Goal: Information Seeking & Learning: Learn about a topic

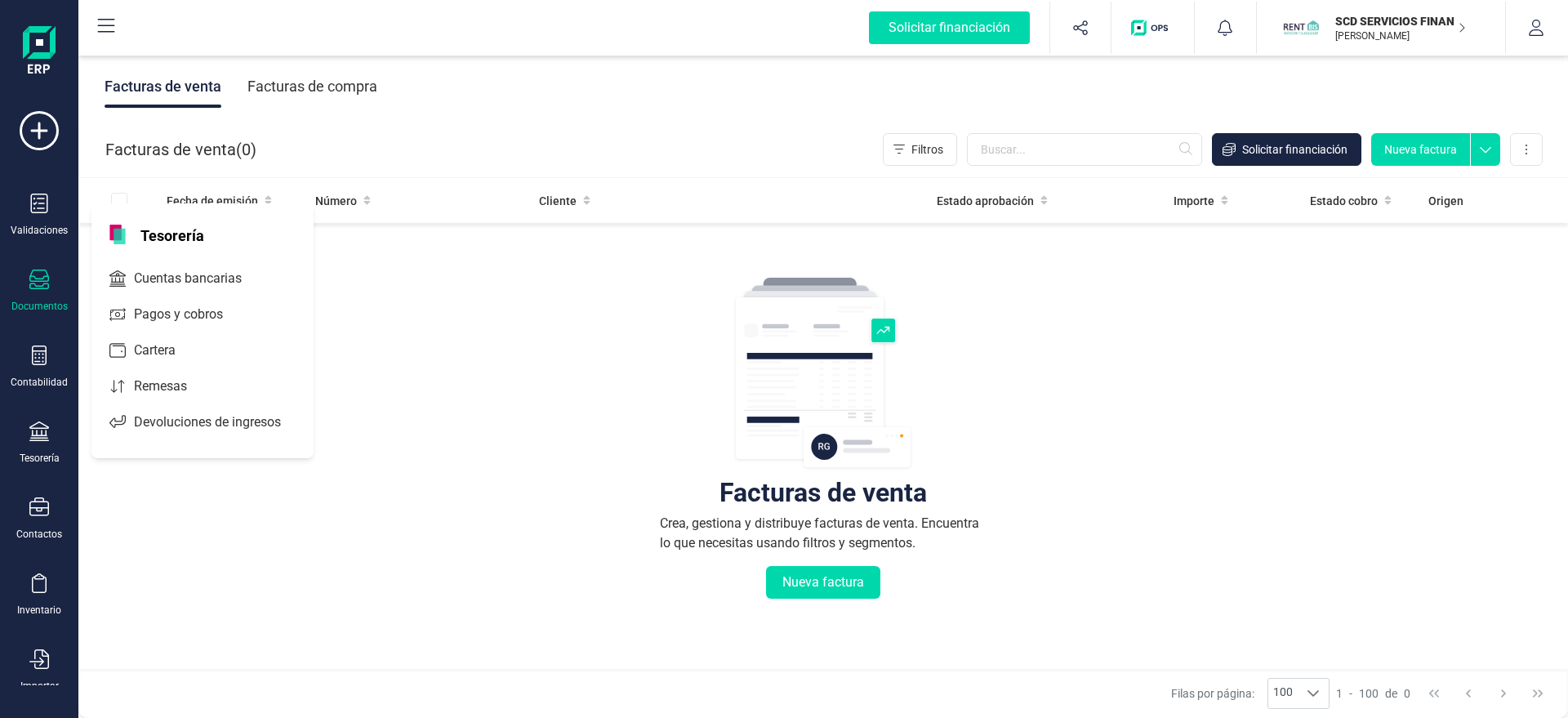
click at [43, 390] on div "Validaciones Documentos Documentos Presupuestos Pedidos Albaranes Facturas Fact…" at bounding box center [39, 445] width 65 height 671
click at [43, 382] on div "Contabilidad" at bounding box center [39, 381] width 57 height 13
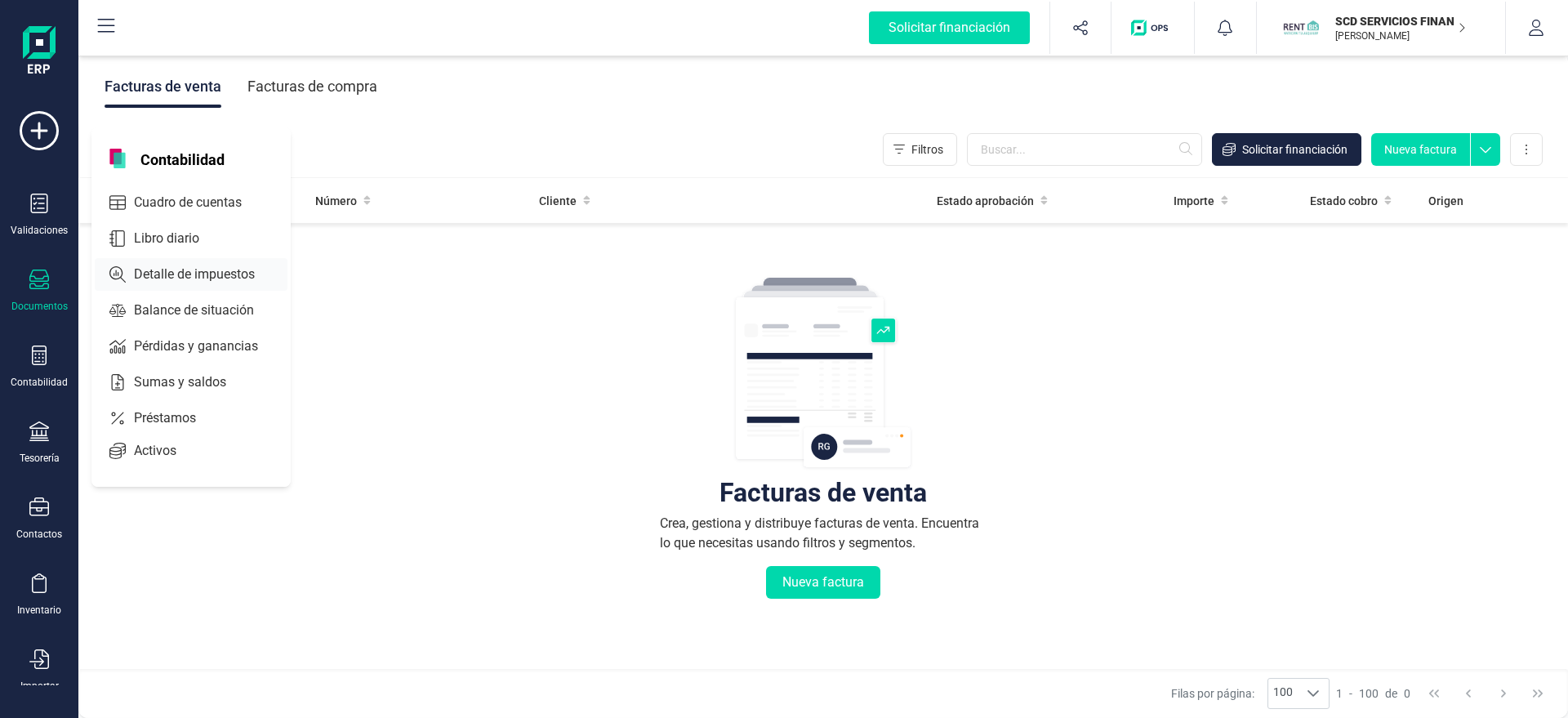
click at [201, 272] on span "Detalle de impuestos" at bounding box center [205, 275] width 157 height 20
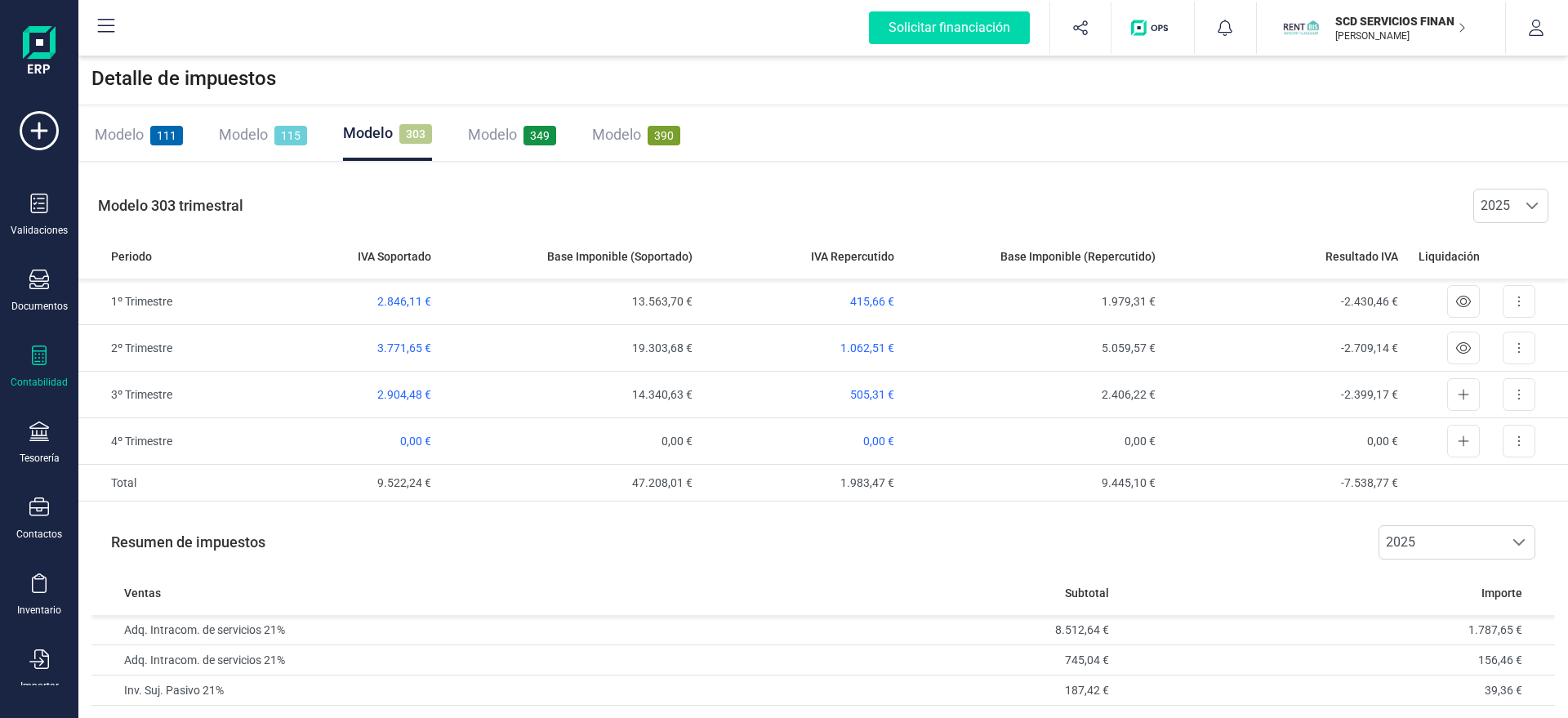
click at [520, 137] on div "Modelo 349" at bounding box center [511, 134] width 88 height 23
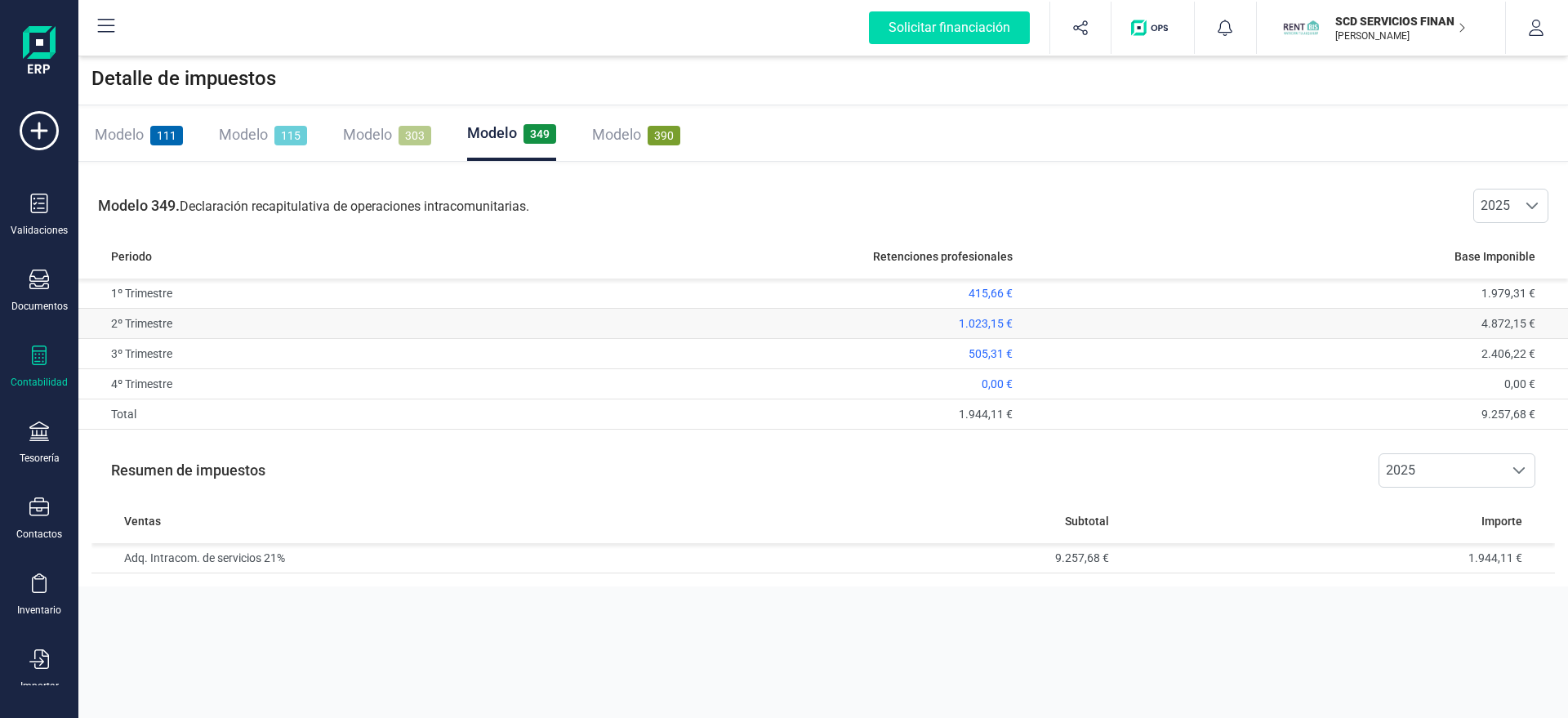
click at [979, 323] on span "1.023,15 €" at bounding box center [985, 323] width 54 height 13
click at [1058, 630] on div "Detalle de impuestos Modelo 111 Modelo 115 Modelo 303 Modelo 349 Modelo 390 Mod…" at bounding box center [823, 359] width 1489 height 718
click at [148, 139] on div "Modelo 111" at bounding box center [138, 134] width 88 height 23
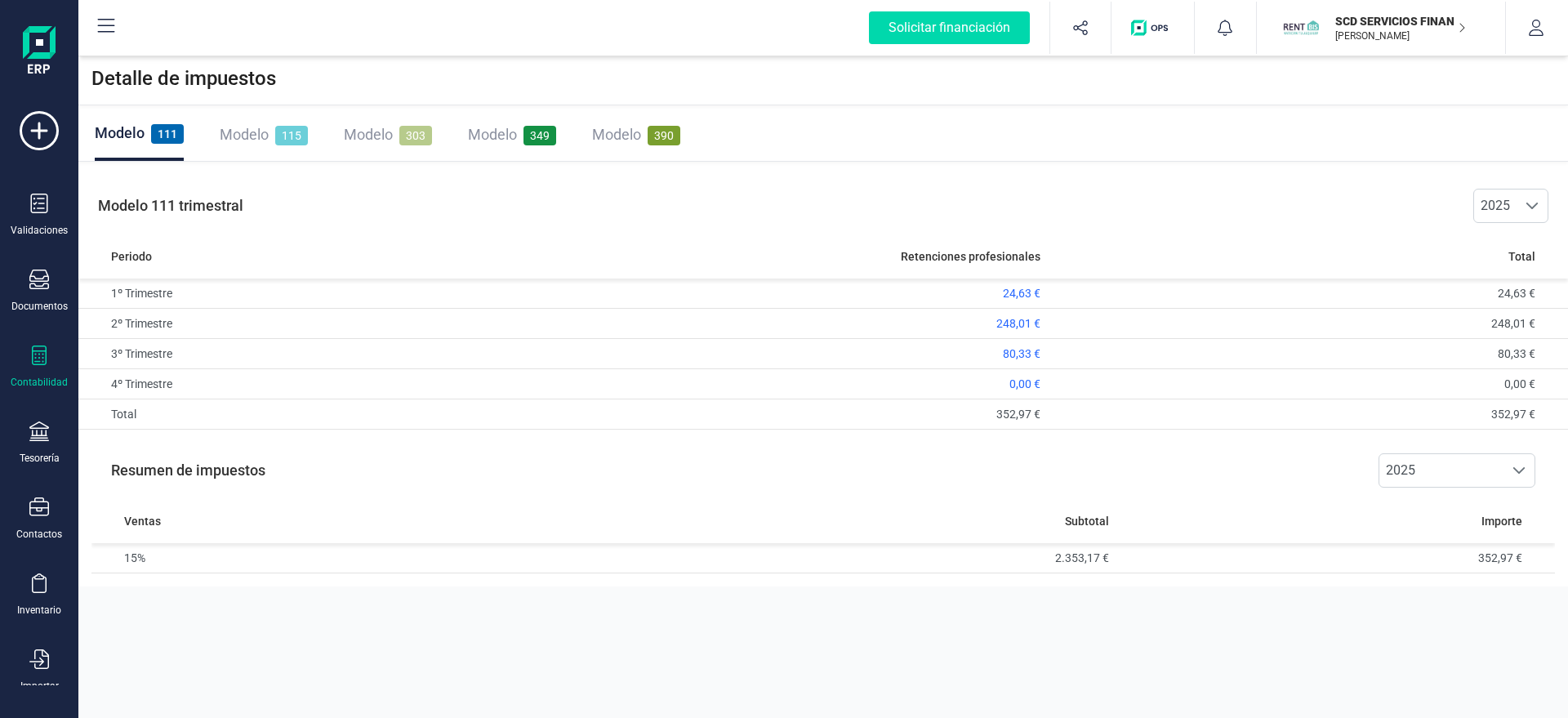
click at [405, 135] on span "303" at bounding box center [415, 135] width 33 height 20
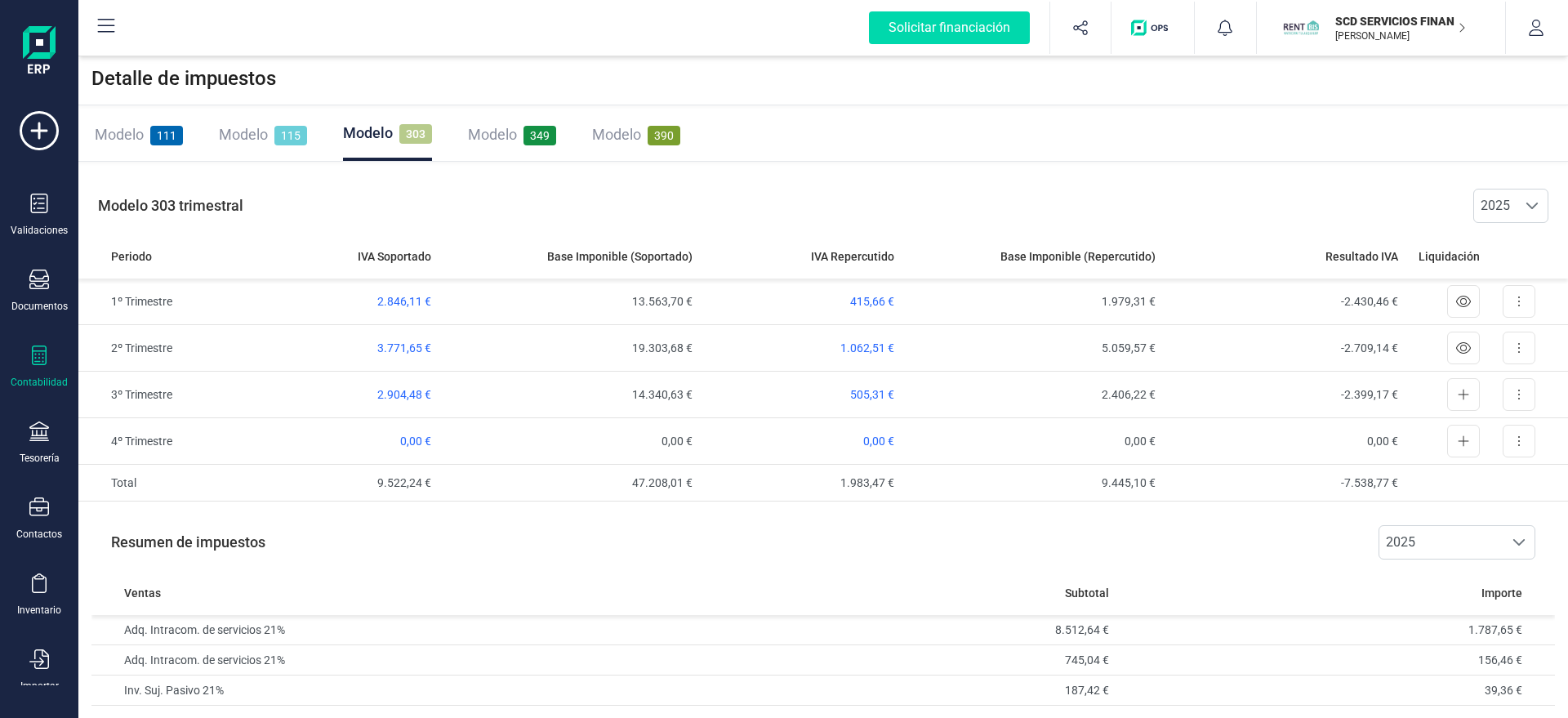
click at [271, 136] on div "Modelo 115" at bounding box center [263, 134] width 88 height 23
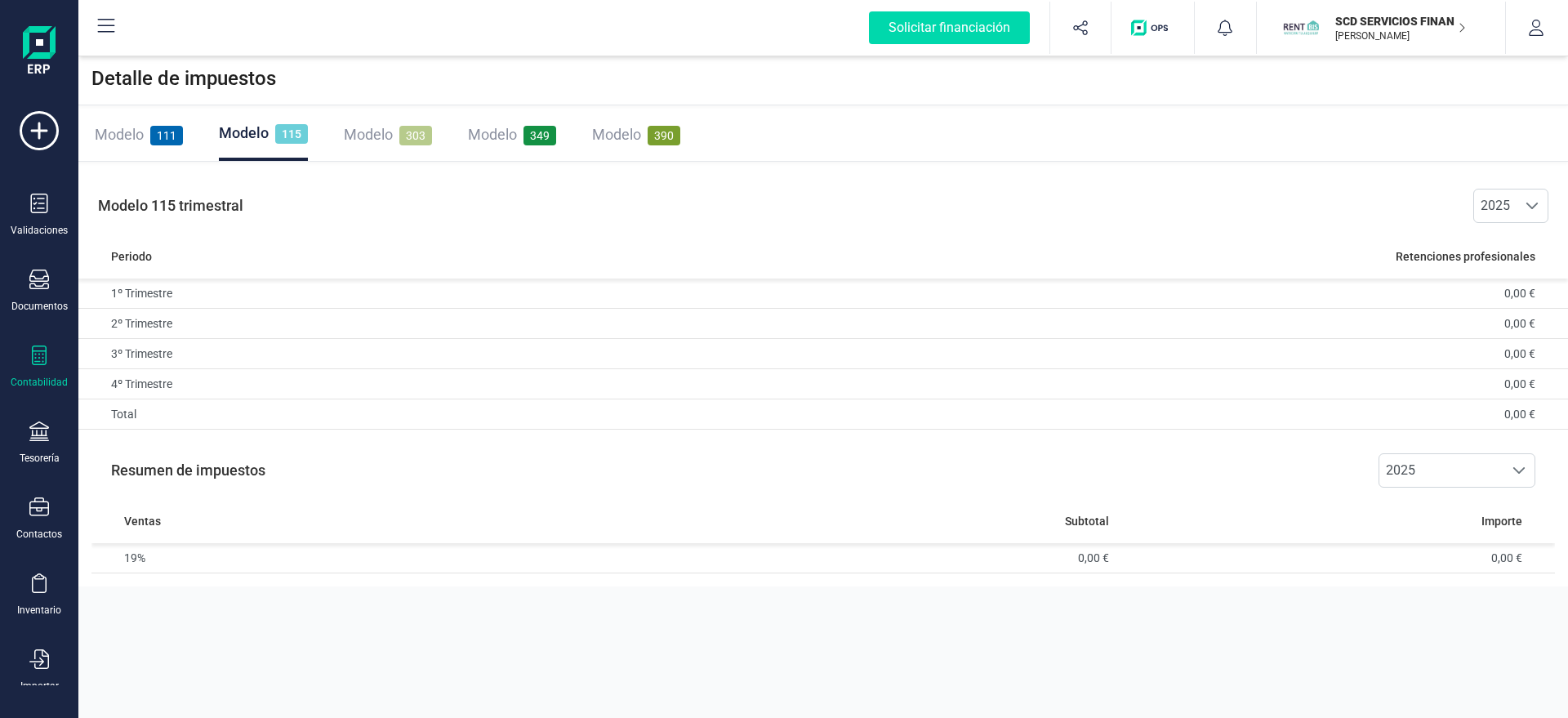
click at [124, 127] on span "Modelo" at bounding box center [119, 133] width 49 height 17
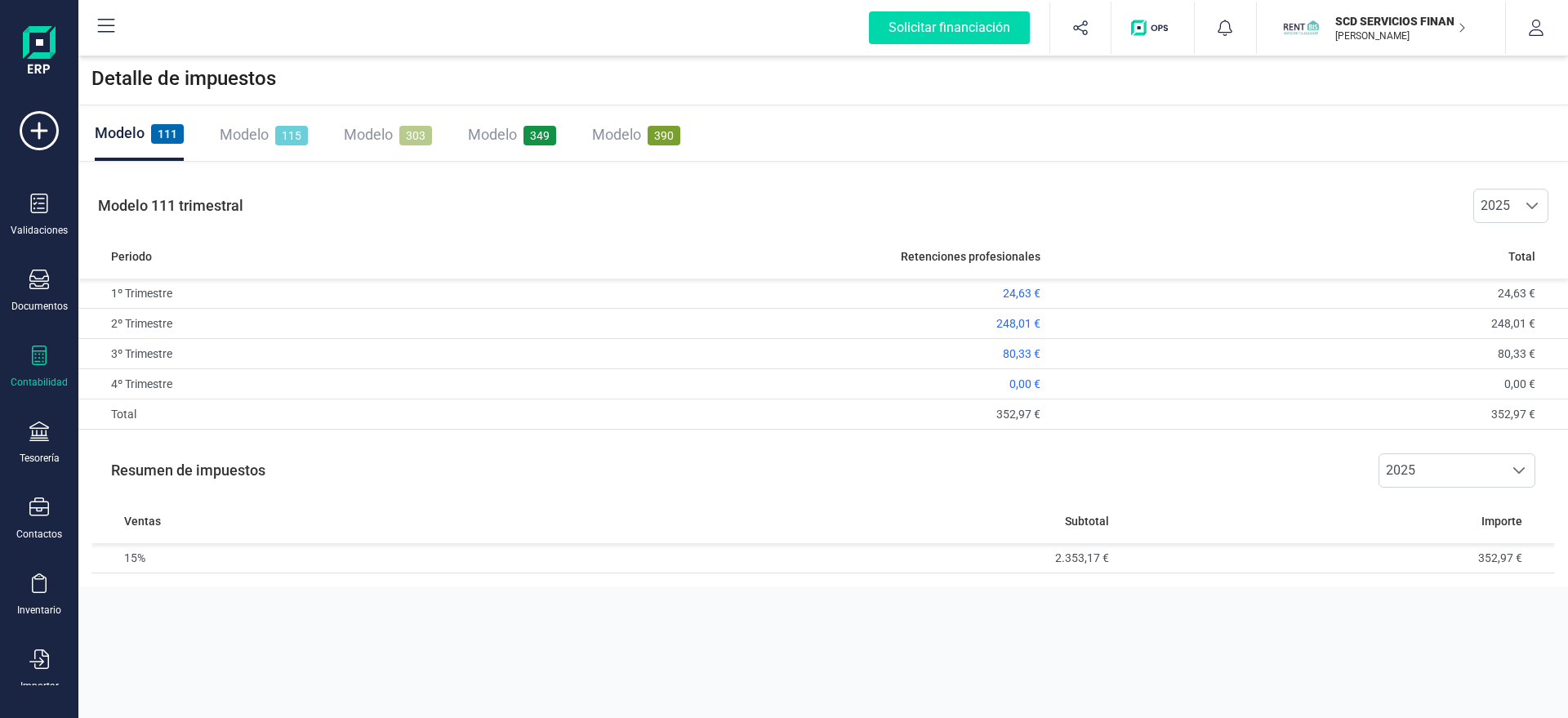
click at [235, 129] on span "Modelo" at bounding box center [244, 133] width 49 height 17
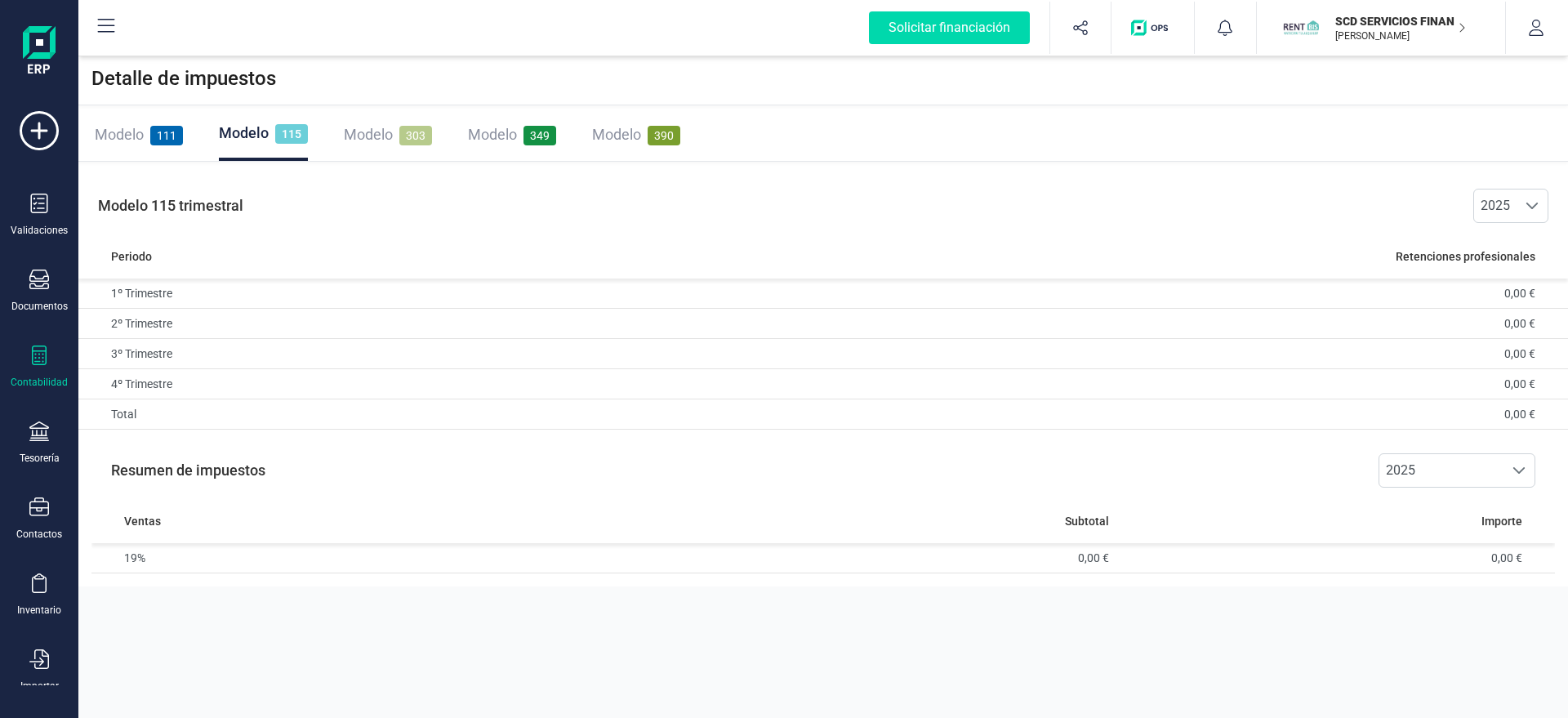
click at [620, 138] on span "Modelo" at bounding box center [616, 133] width 49 height 17
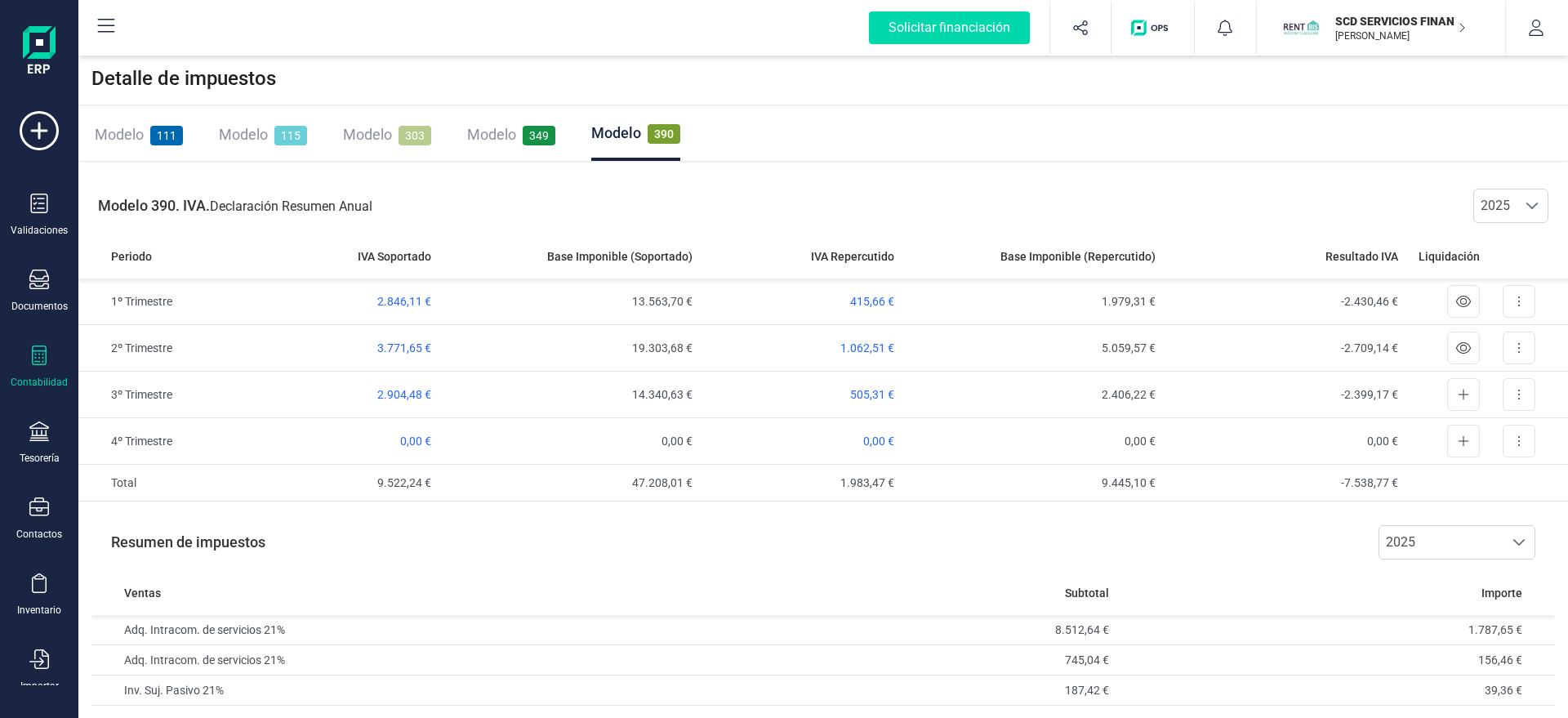
click at [480, 129] on span "Modelo" at bounding box center [492, 133] width 49 height 17
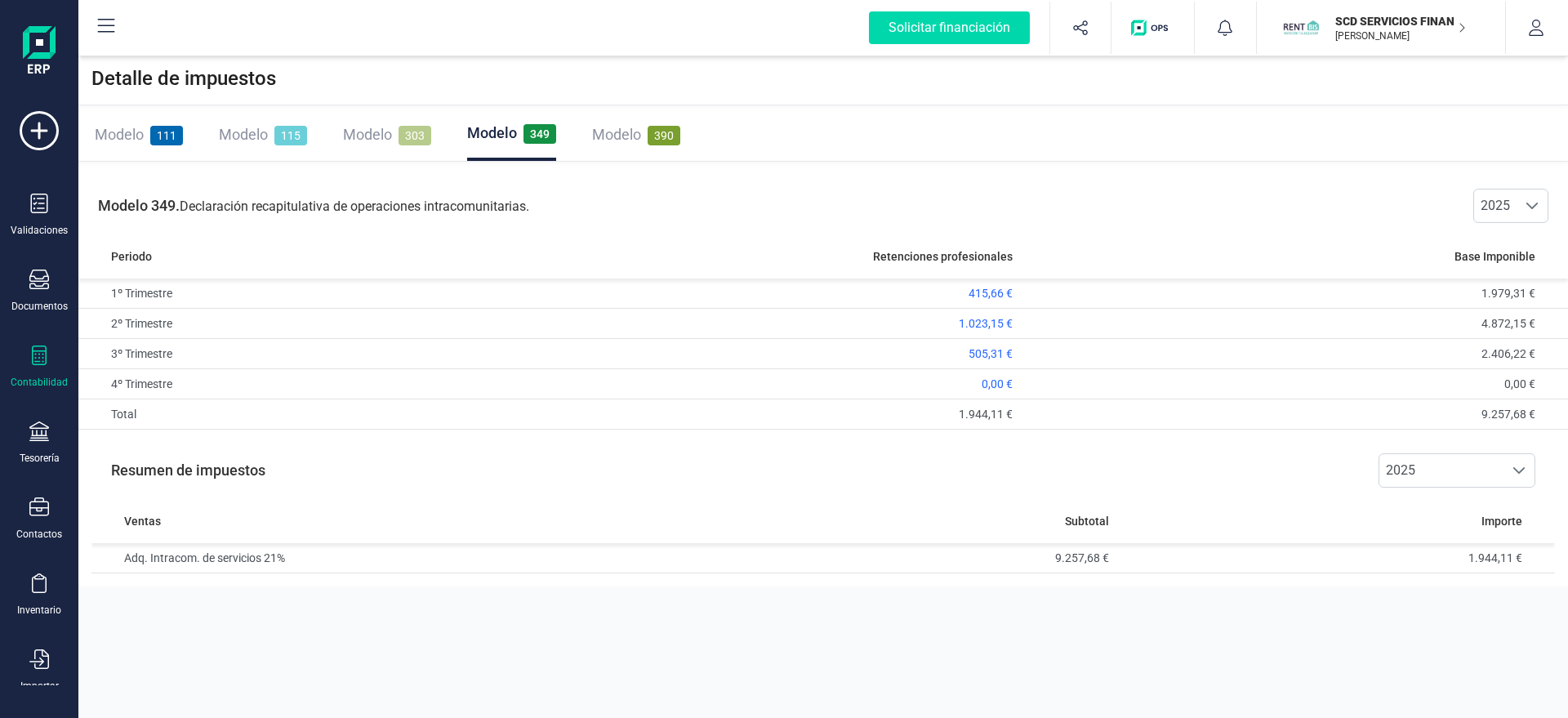
click at [608, 137] on span "Modelo" at bounding box center [616, 133] width 49 height 17
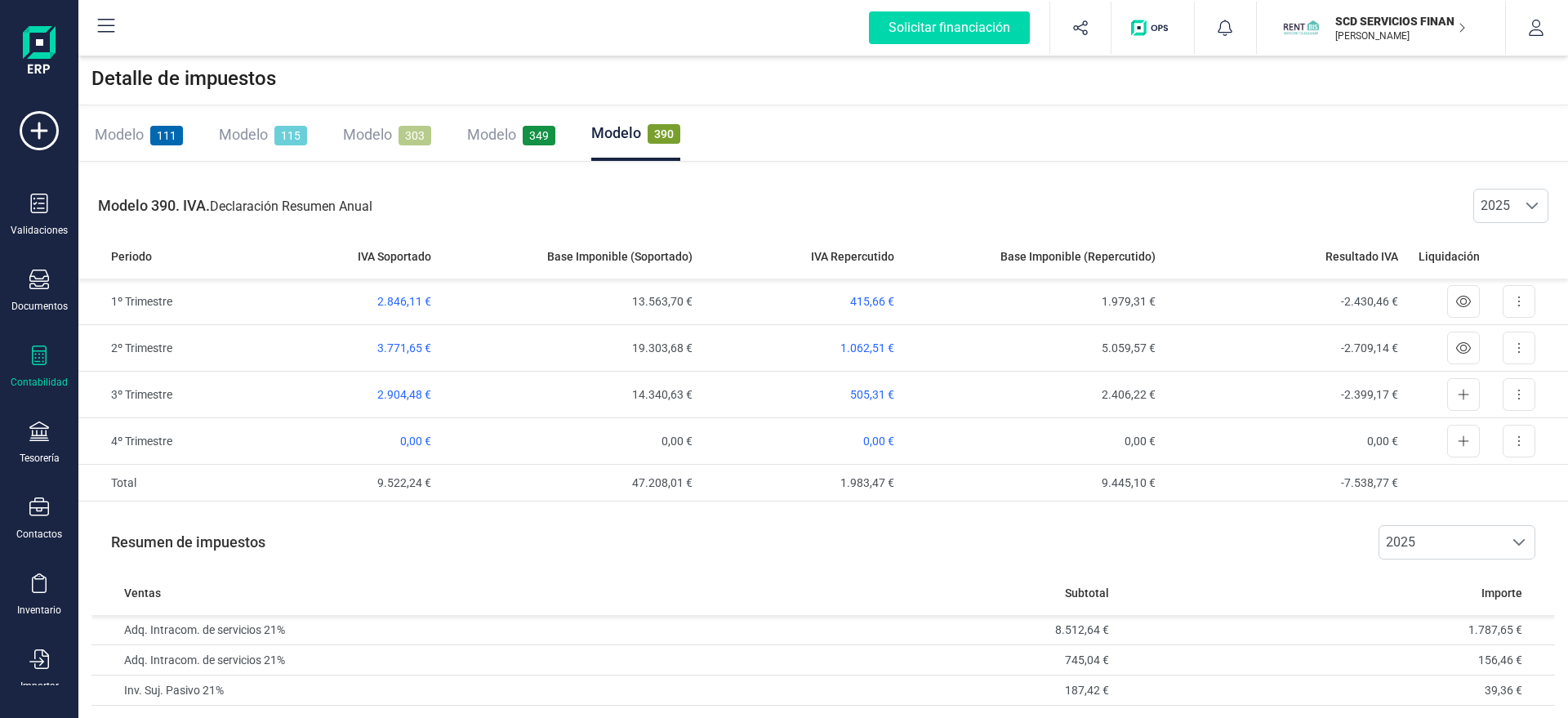
click at [483, 132] on span "Modelo" at bounding box center [492, 133] width 49 height 17
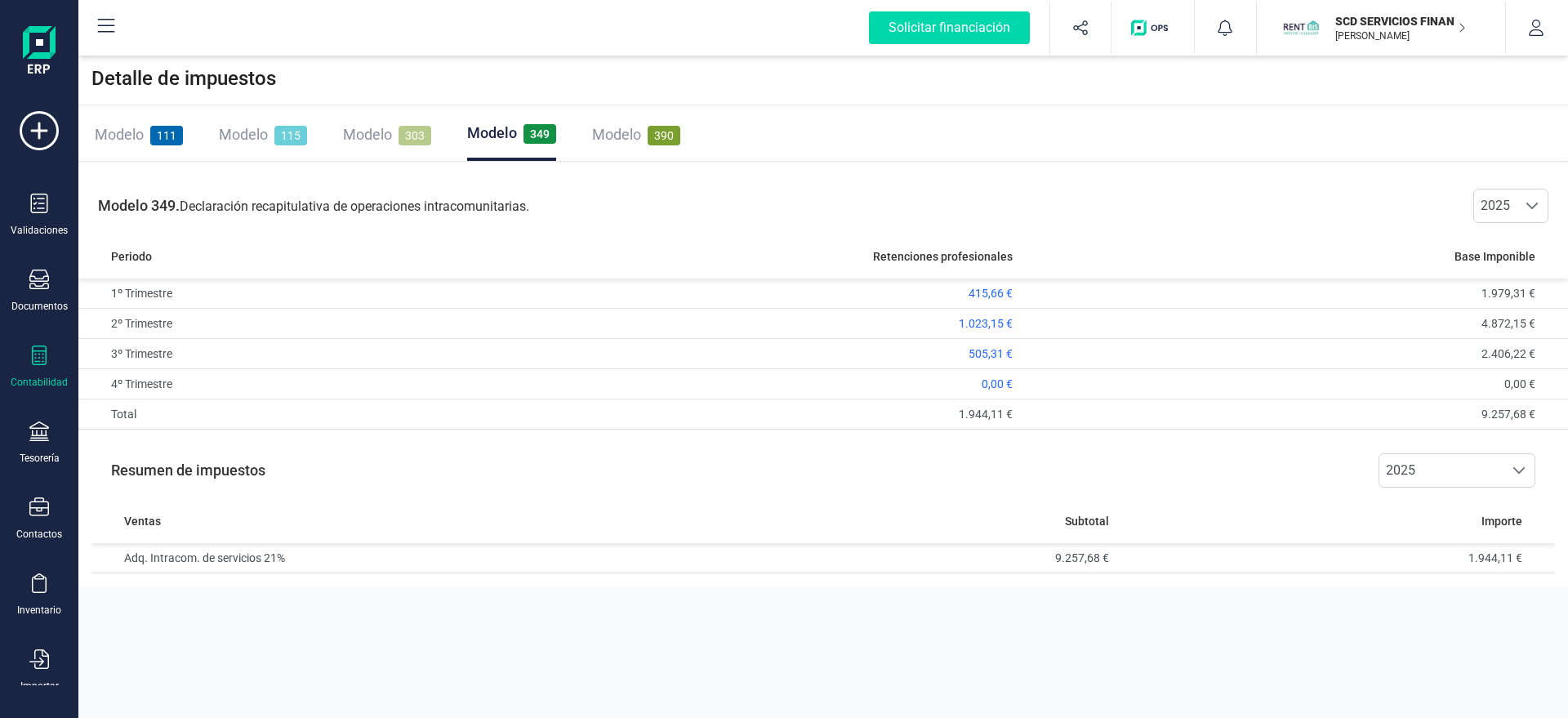
click at [137, 146] on div "Modelo 111" at bounding box center [138, 134] width 88 height 52
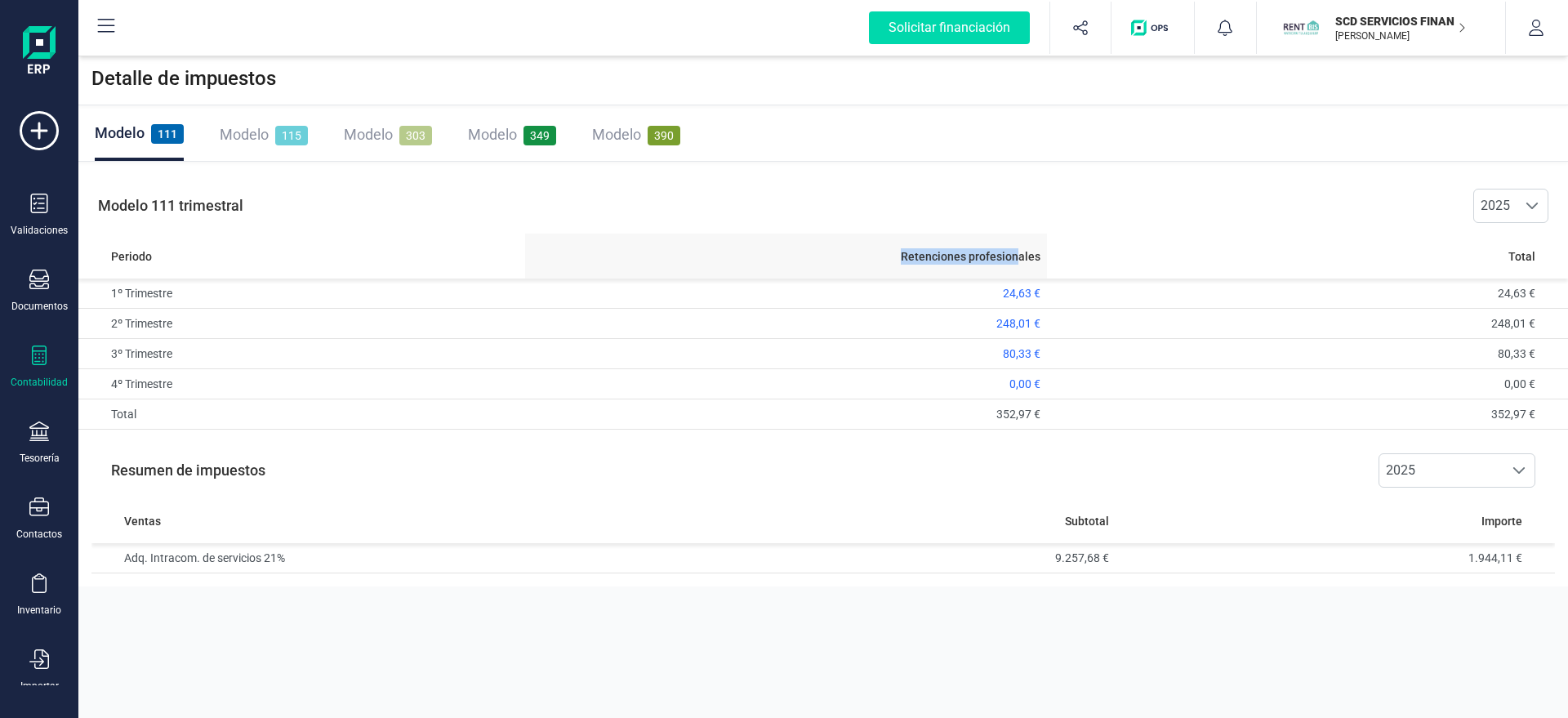
drag, startPoint x: 902, startPoint y: 256, endPoint x: 1016, endPoint y: 259, distance: 114.0
click at [1016, 259] on div "Retenciones profesionales" at bounding box center [785, 256] width 508 height 17
click at [1016, 257] on span "Retenciones profesionales" at bounding box center [970, 256] width 139 height 17
click at [1009, 254] on span "Retenciones profesionales" at bounding box center [970, 256] width 139 height 17
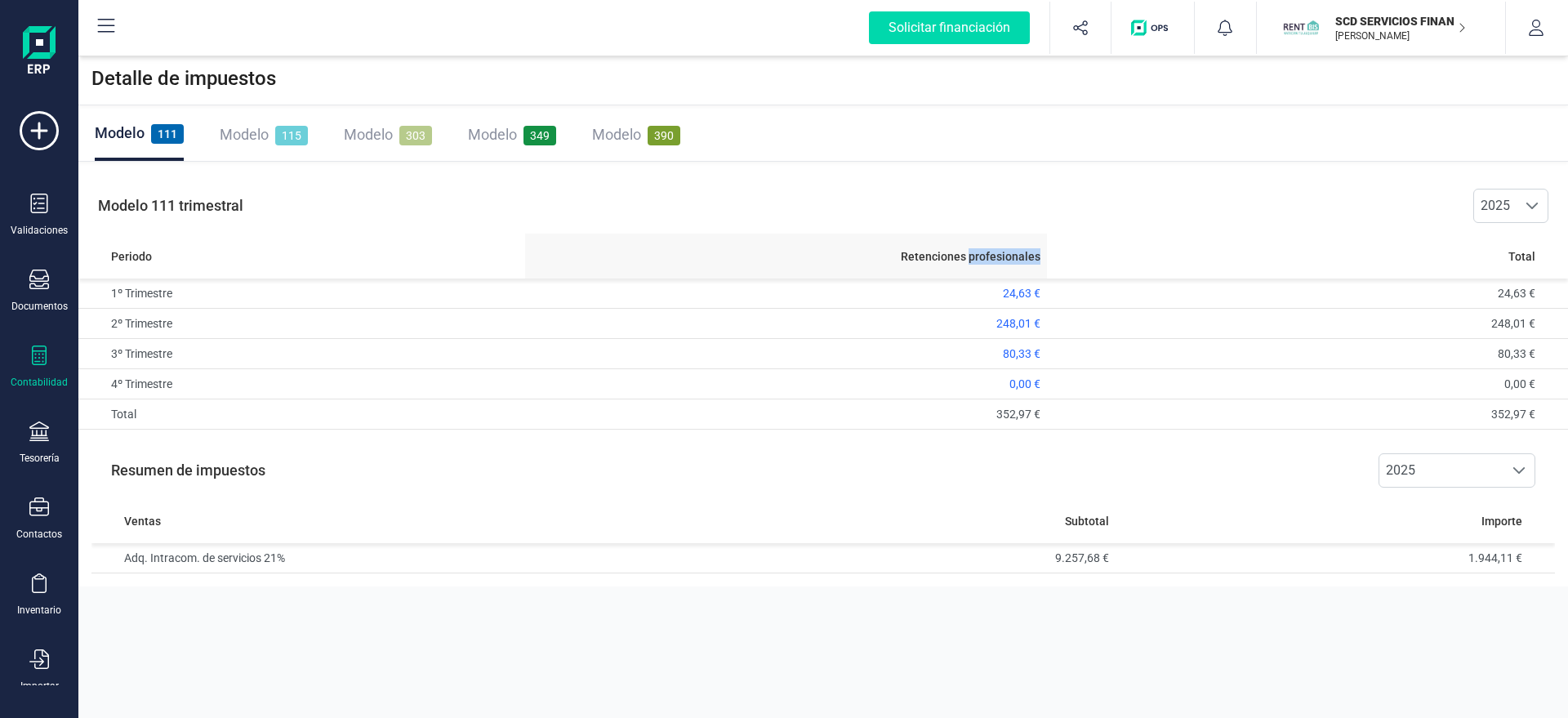
click at [1009, 254] on span "Retenciones profesionales" at bounding box center [970, 256] width 139 height 17
click at [932, 149] on div "Modelo 111 Modelo 115 Modelo 303 Modelo 349 Modelo 390" at bounding box center [823, 135] width 1489 height 53
click at [997, 255] on span "Retenciones profesionales" at bounding box center [970, 256] width 139 height 17
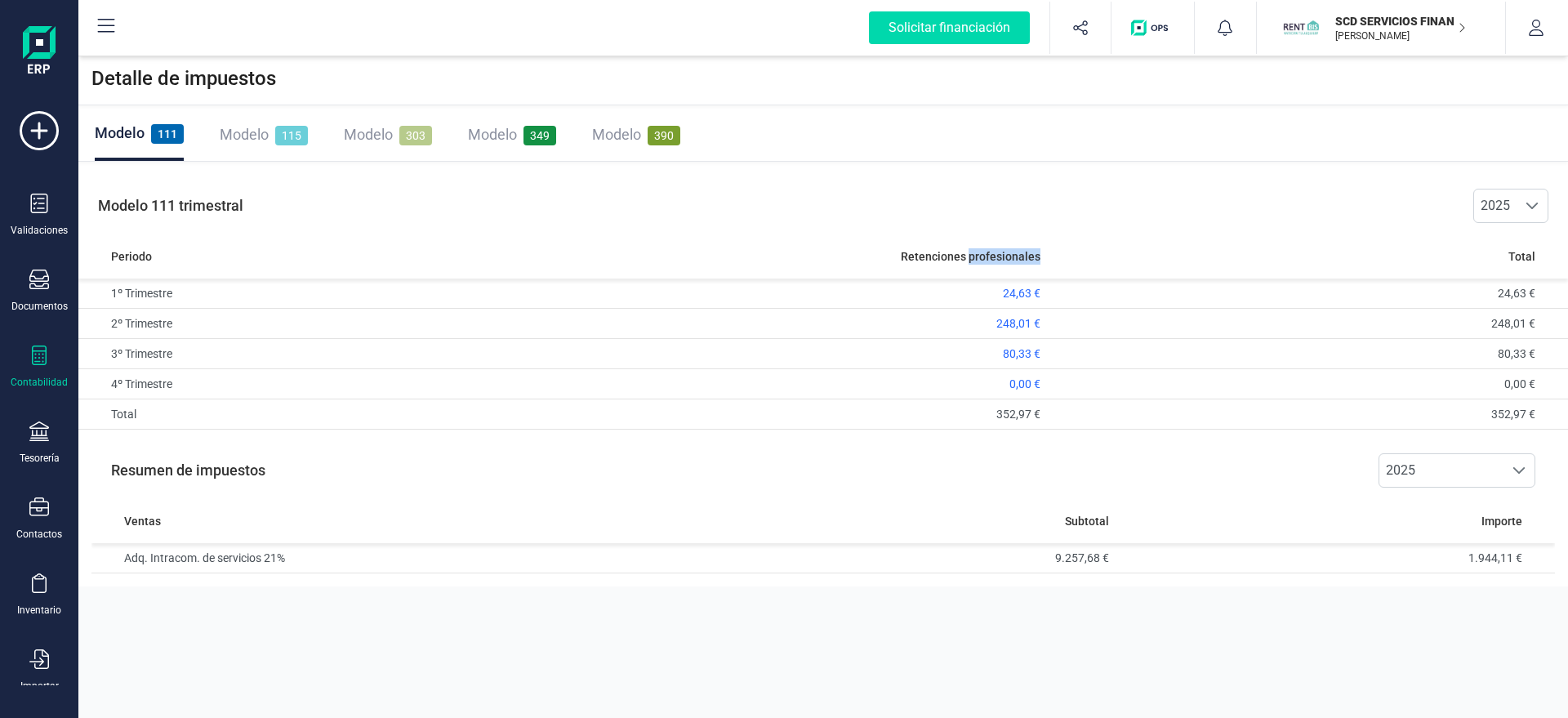
click at [891, 122] on div "Modelo 111 Modelo 115 Modelo 303 Modelo 349 Modelo 390" at bounding box center [823, 135] width 1489 height 53
click at [494, 194] on div "Modelo 111 trimestral 2025 2025" at bounding box center [823, 205] width 1489 height 55
click at [842, 128] on div "Modelo 111 Modelo 115 Modelo 303 Modelo 349 Modelo 390" at bounding box center [823, 135] width 1489 height 53
click at [777, 208] on div "Modelo 111 trimestral 2025 2025" at bounding box center [823, 205] width 1489 height 55
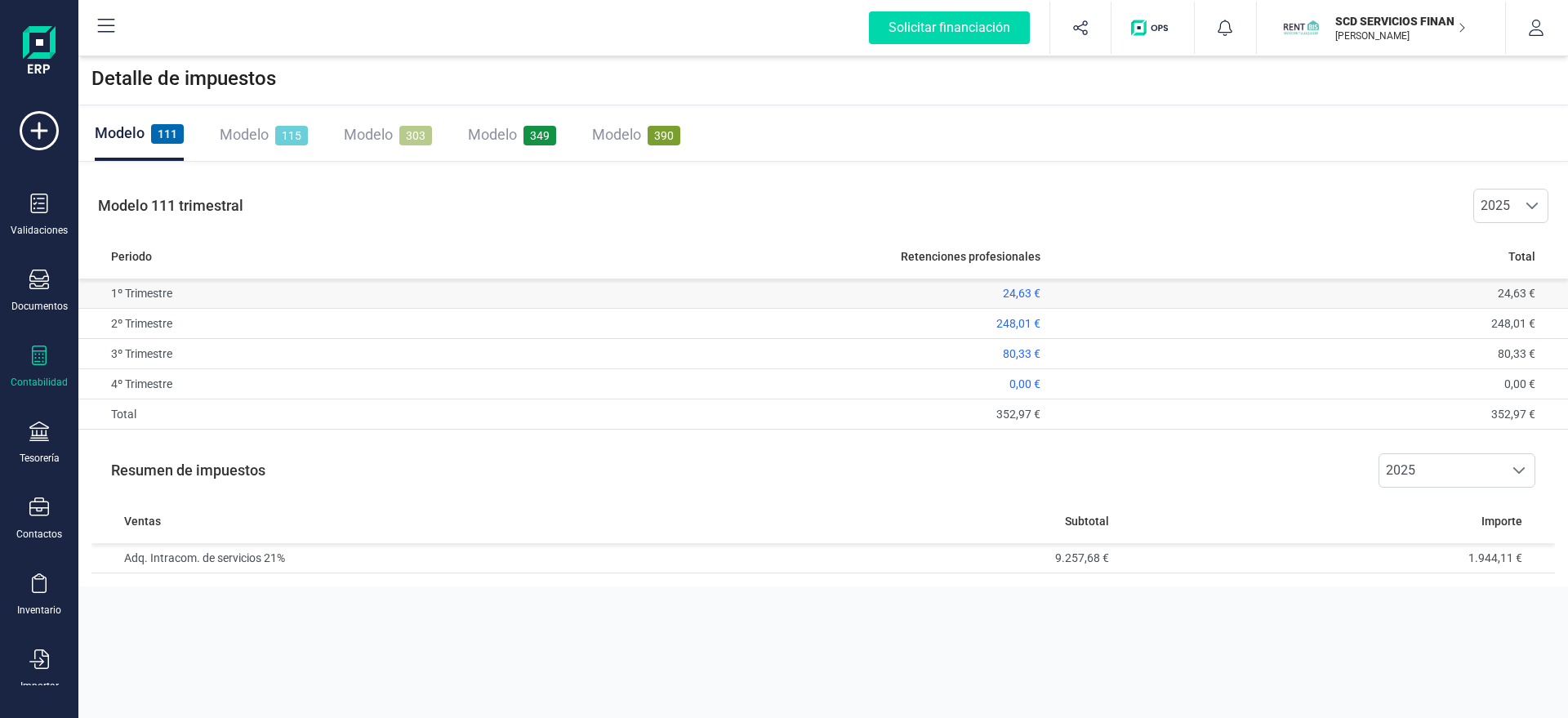
click at [1033, 290] on span "24,63 €" at bounding box center [1021, 292] width 38 height 13
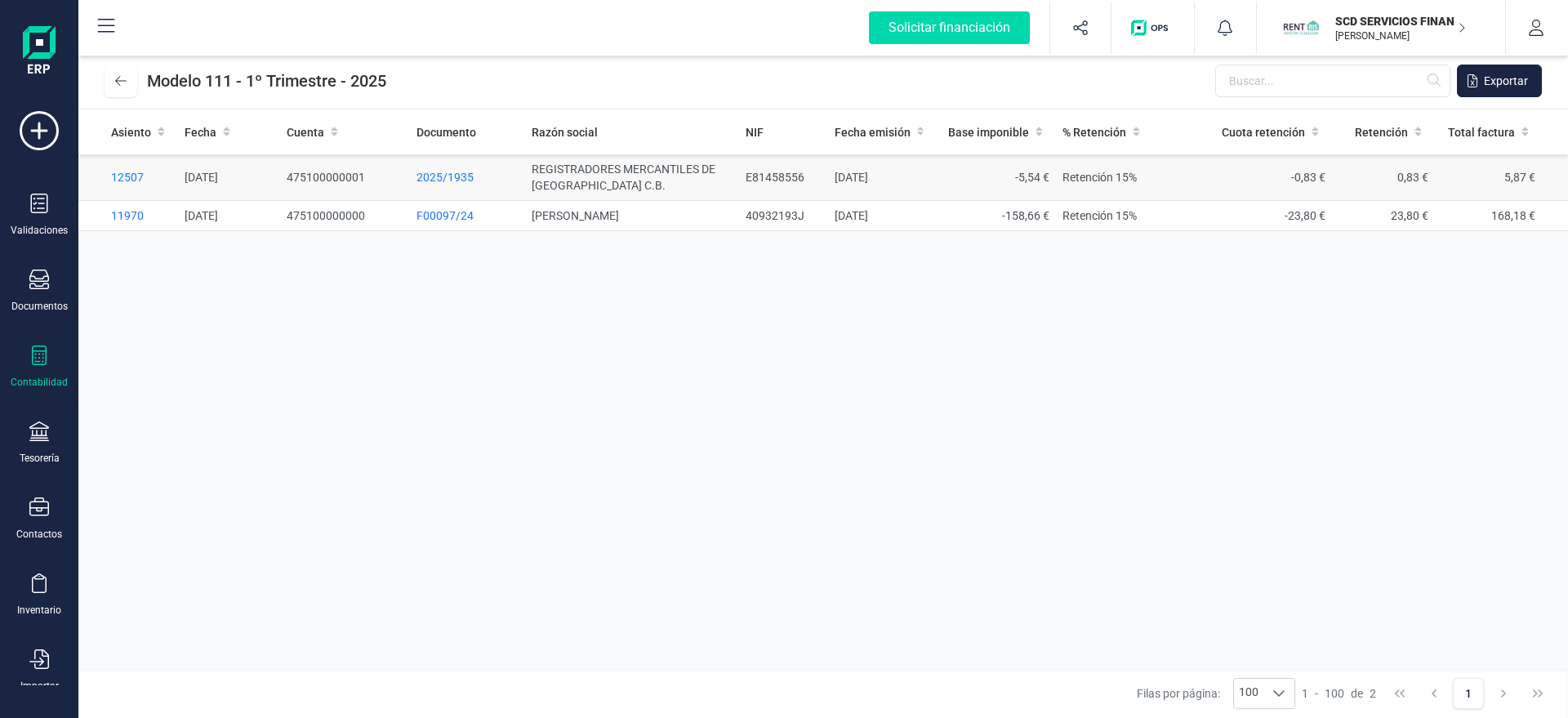
click at [134, 169] on td "12507" at bounding box center [127, 177] width 100 height 46
click at [130, 175] on span "12507" at bounding box center [126, 177] width 33 height 13
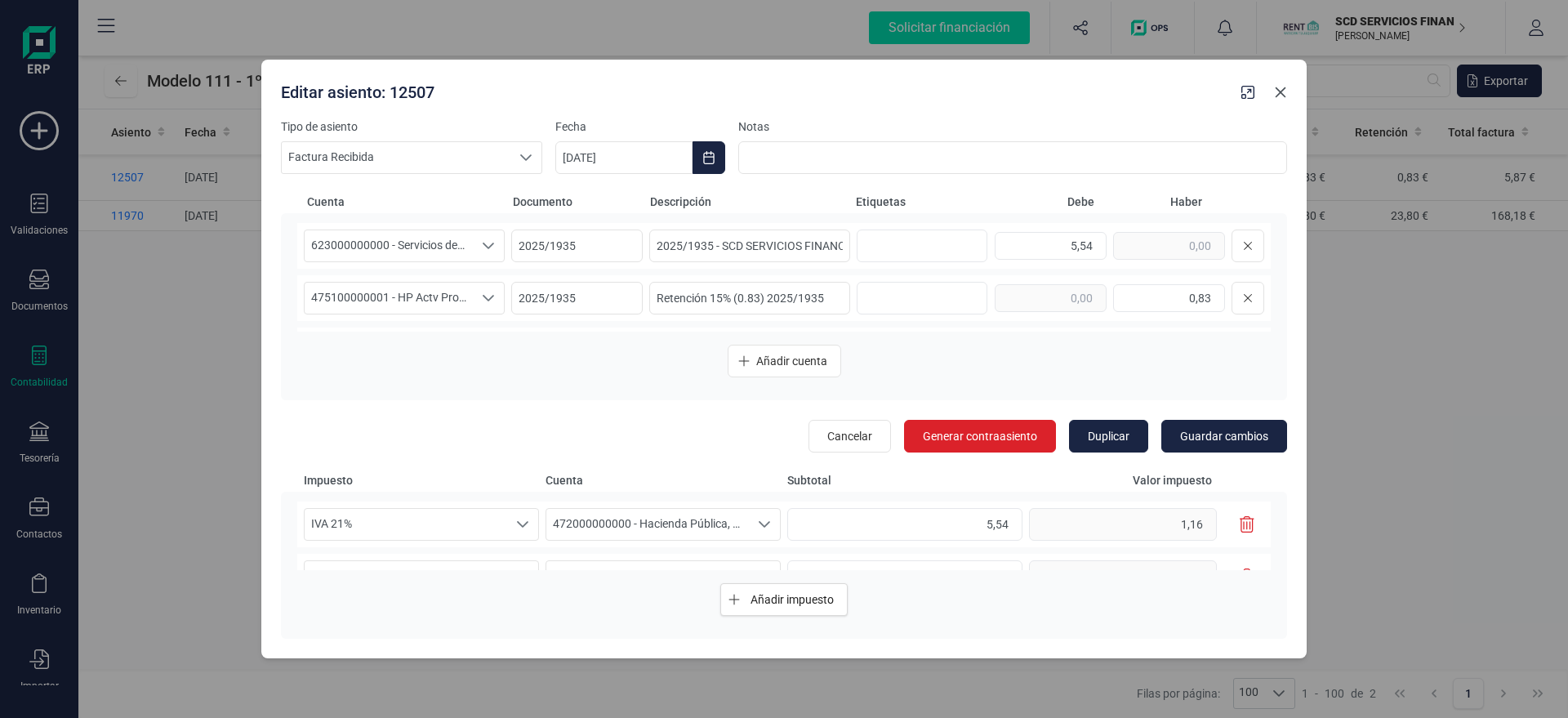
click at [1290, 89] on button "button" at bounding box center [1280, 92] width 26 height 26
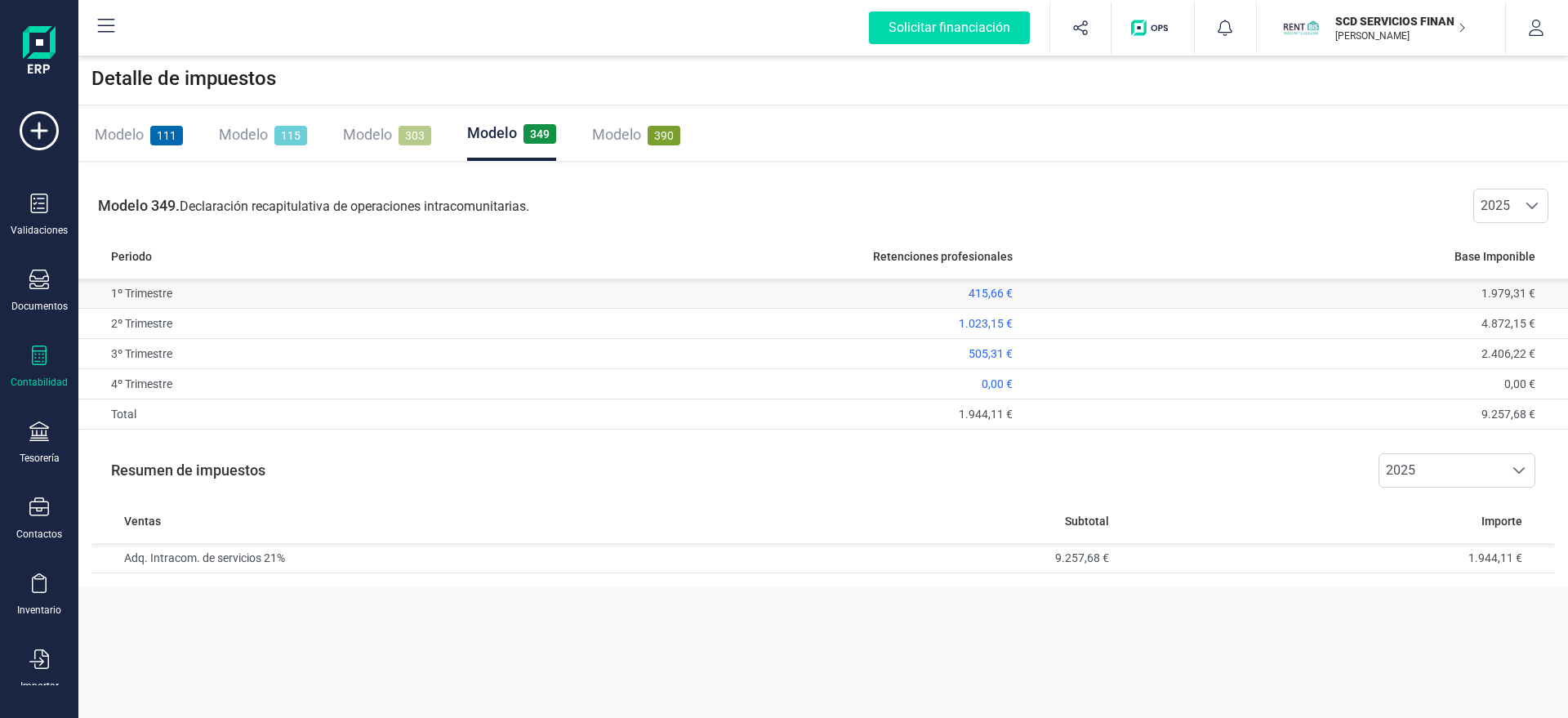
click at [980, 291] on span "415,66 €" at bounding box center [990, 292] width 44 height 13
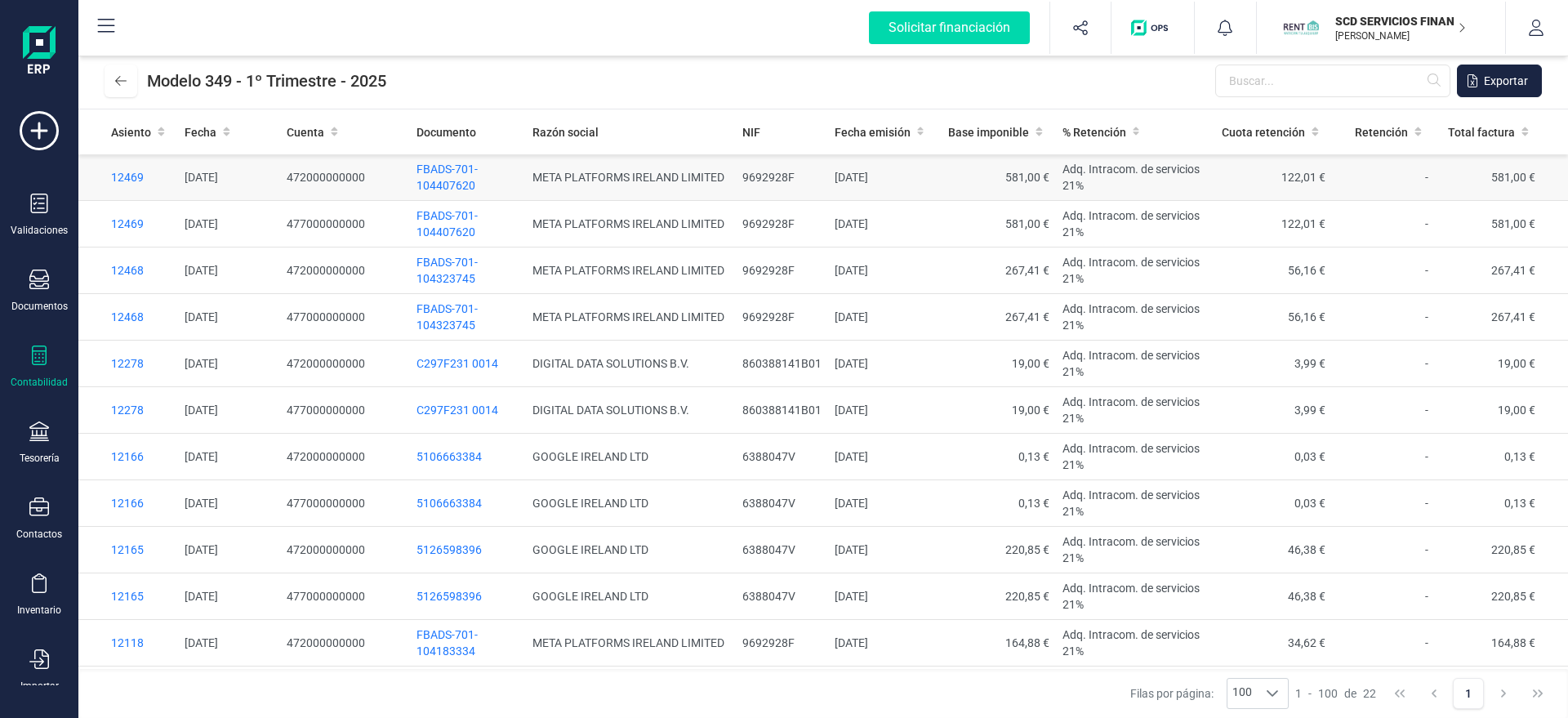
click at [126, 171] on span "12469" at bounding box center [126, 177] width 33 height 13
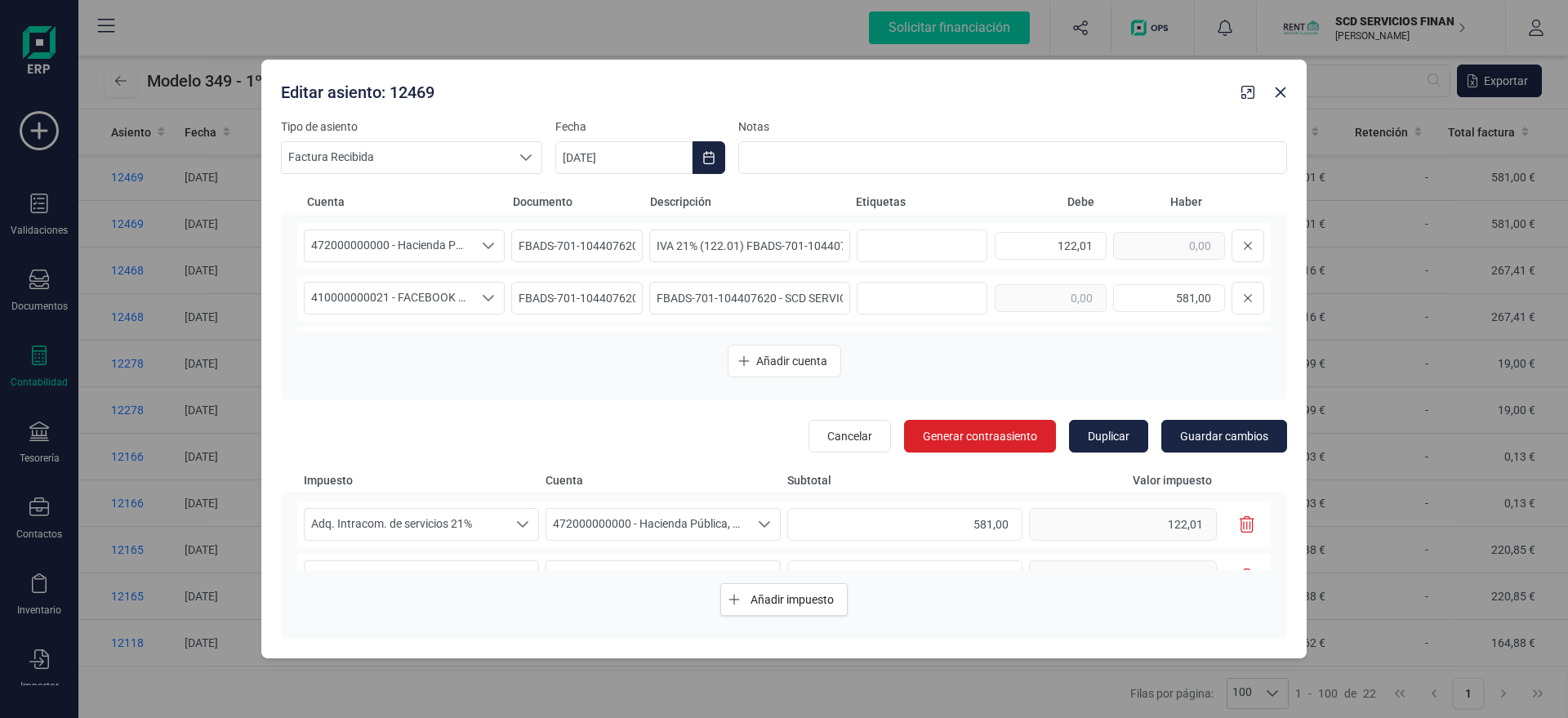
scroll to position [36, 0]
click at [1280, 87] on icon "button" at bounding box center [1280, 92] width 13 height 13
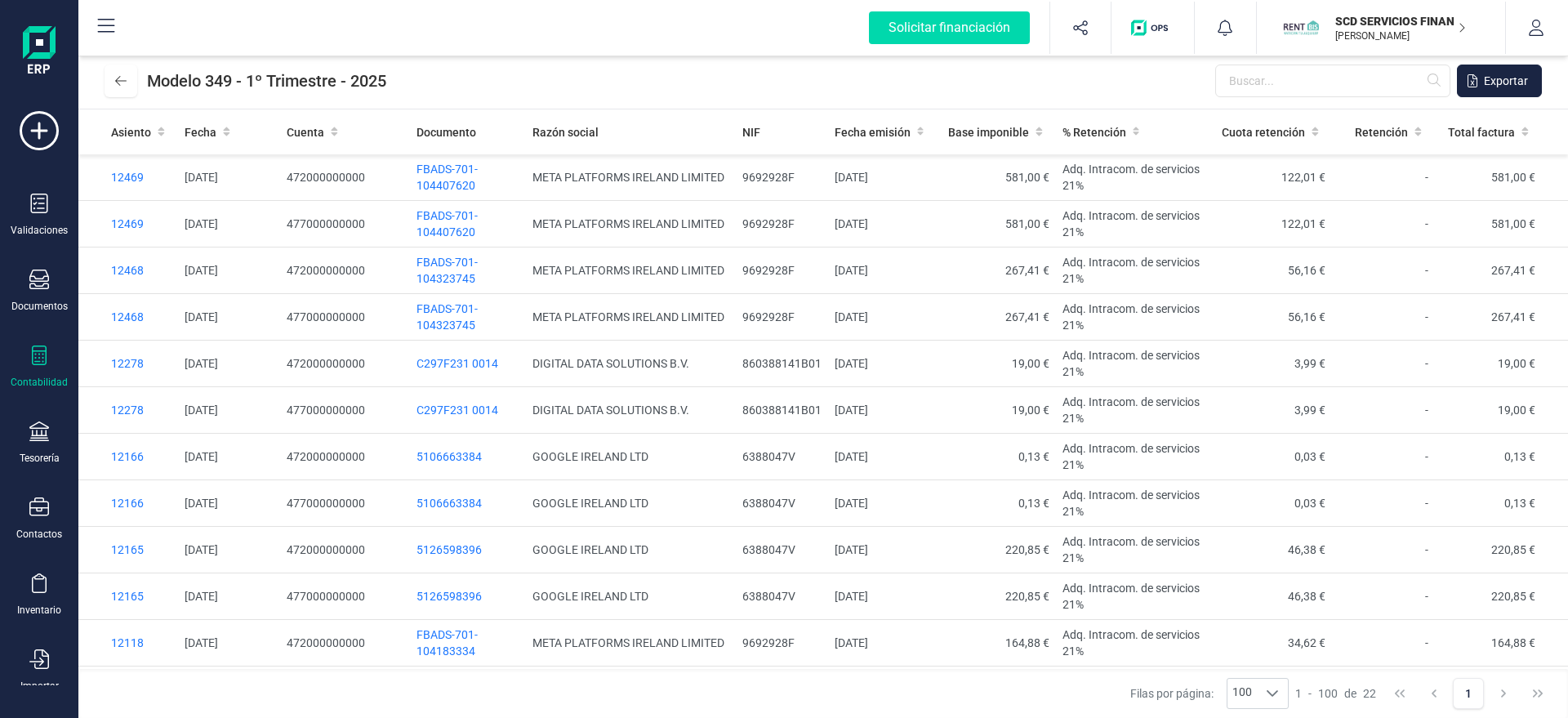
click at [807, 88] on div "Modelo 349 - 1º Trimestre - 2025 Exportar" at bounding box center [823, 81] width 1489 height 57
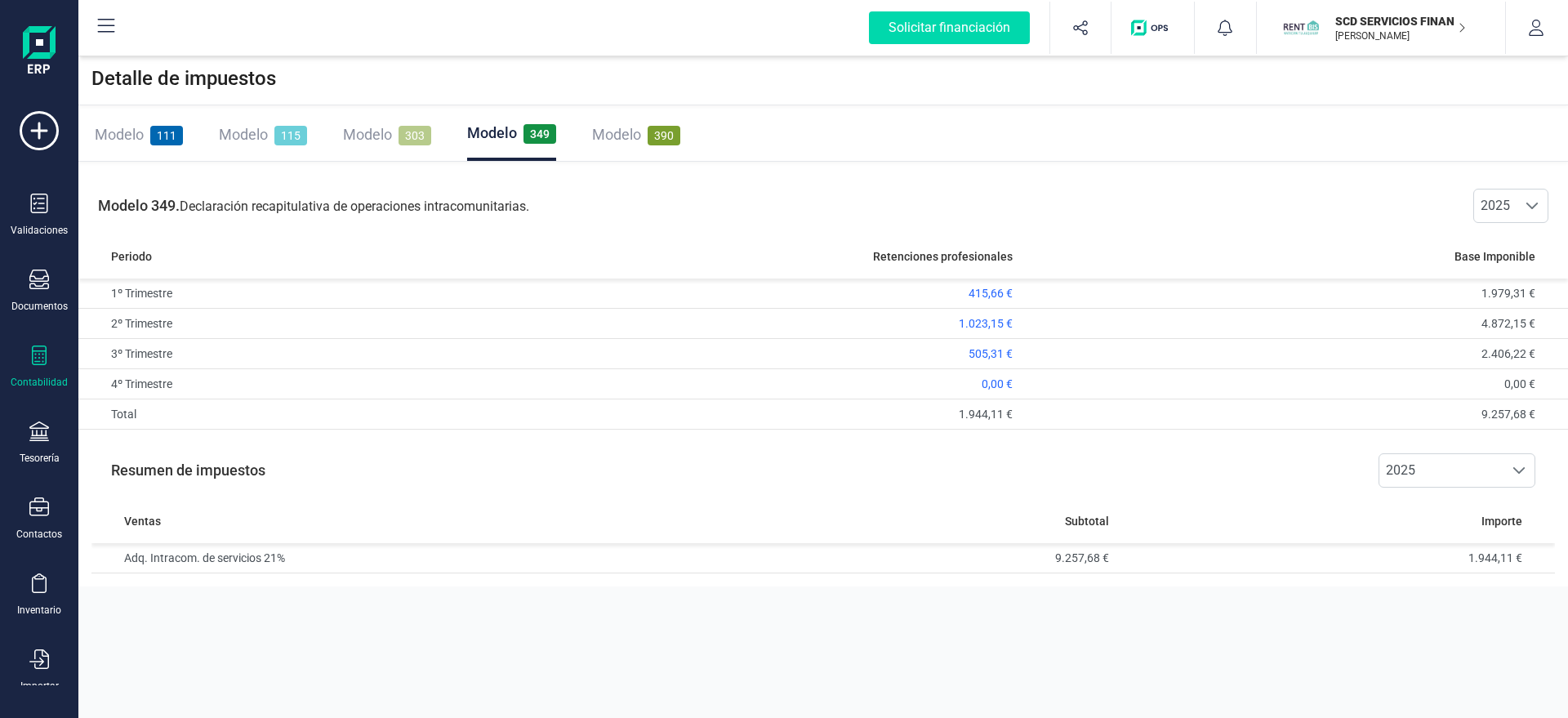
click at [147, 129] on div "Modelo 111" at bounding box center [138, 134] width 88 height 23
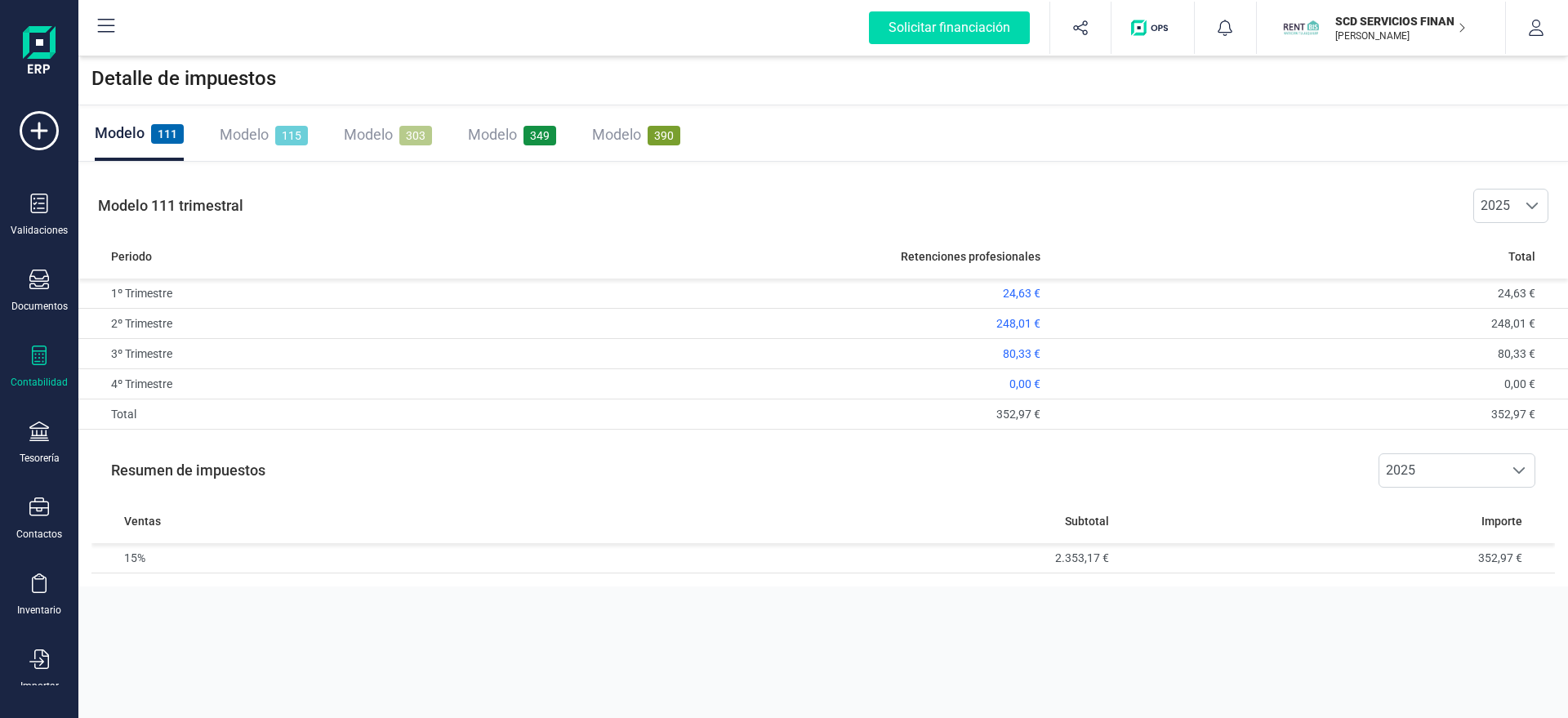
click at [751, 208] on div "Modelo 111 trimestral 2025 2025" at bounding box center [823, 205] width 1489 height 55
click at [402, 134] on span "303" at bounding box center [415, 135] width 33 height 20
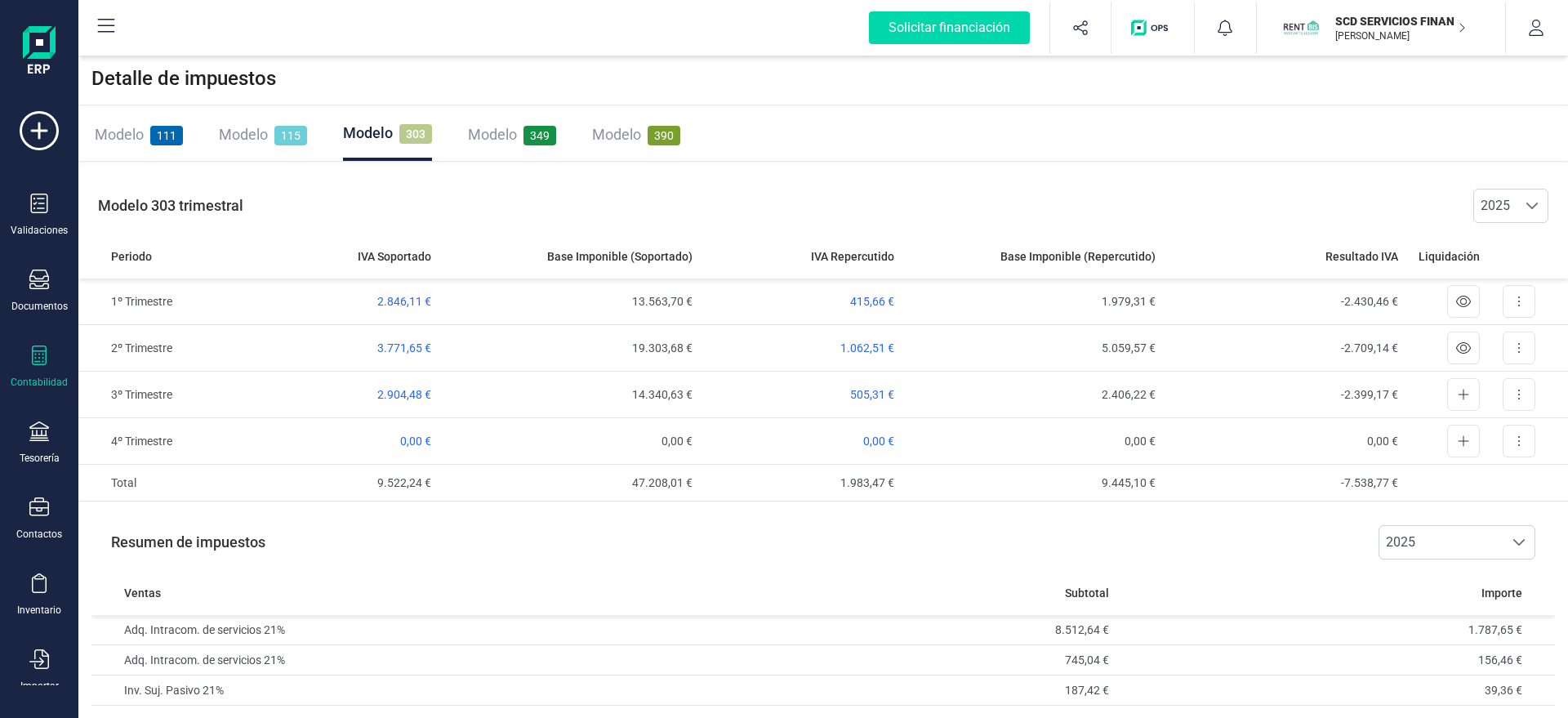
click at [366, 134] on span "Modelo" at bounding box center [367, 132] width 49 height 17
click at [777, 116] on div "Modelo 111 Modelo 115 Modelo 303 Modelo 349 Modelo 390" at bounding box center [823, 135] width 1489 height 53
click at [837, 68] on div "Detalle de impuestos" at bounding box center [823, 79] width 1489 height 53
click at [781, 123] on div "Modelo 111 Modelo 115 Modelo 303 Modelo 349 Modelo 390" at bounding box center [823, 135] width 1489 height 53
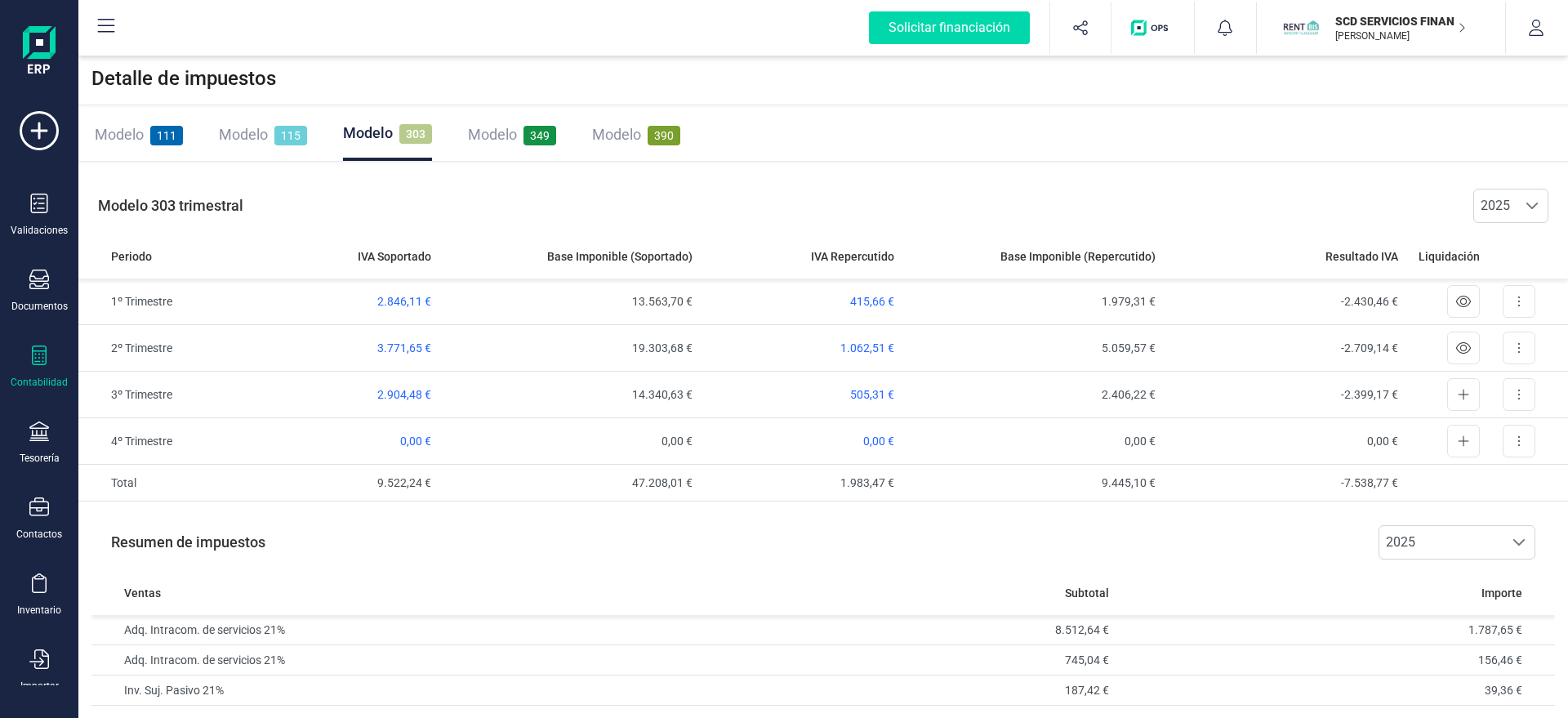
click at [824, 92] on div "Detalle de impuestos" at bounding box center [823, 79] width 1489 height 53
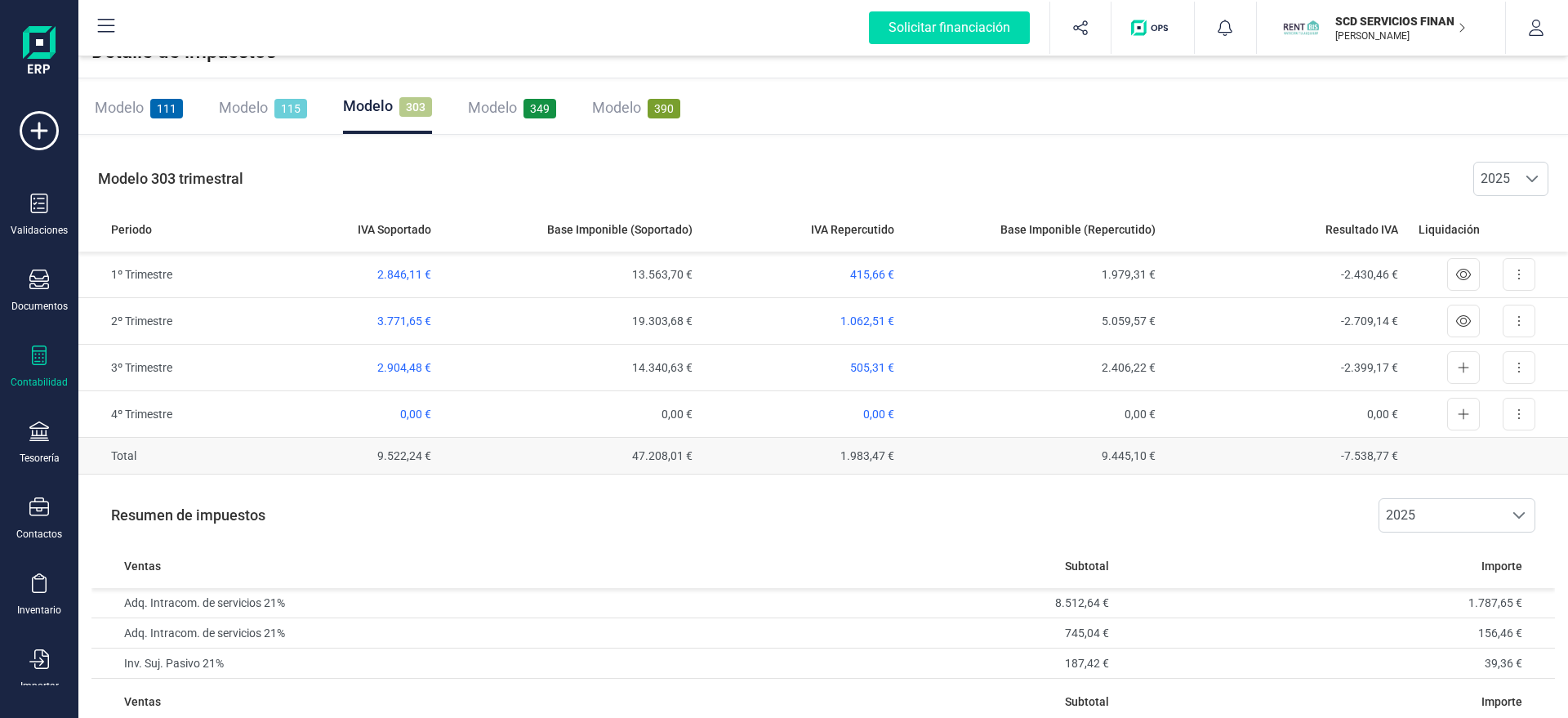
scroll to position [227, 0]
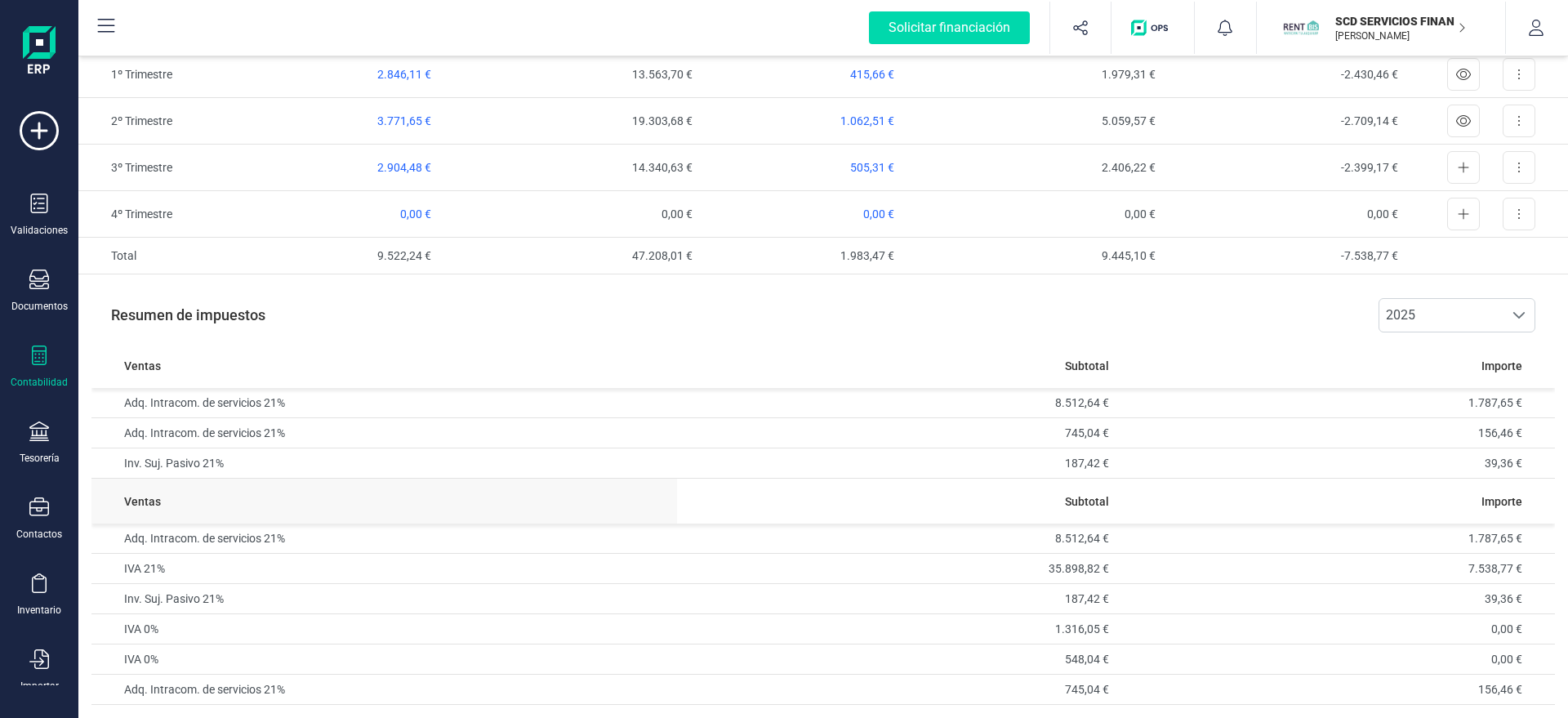
click at [129, 499] on span "Ventas" at bounding box center [142, 501] width 37 height 17
click at [130, 500] on span "Ventas" at bounding box center [142, 501] width 37 height 17
click at [131, 500] on span "Ventas" at bounding box center [142, 501] width 37 height 17
click at [262, 517] on th "Ventas" at bounding box center [384, 501] width 586 height 44
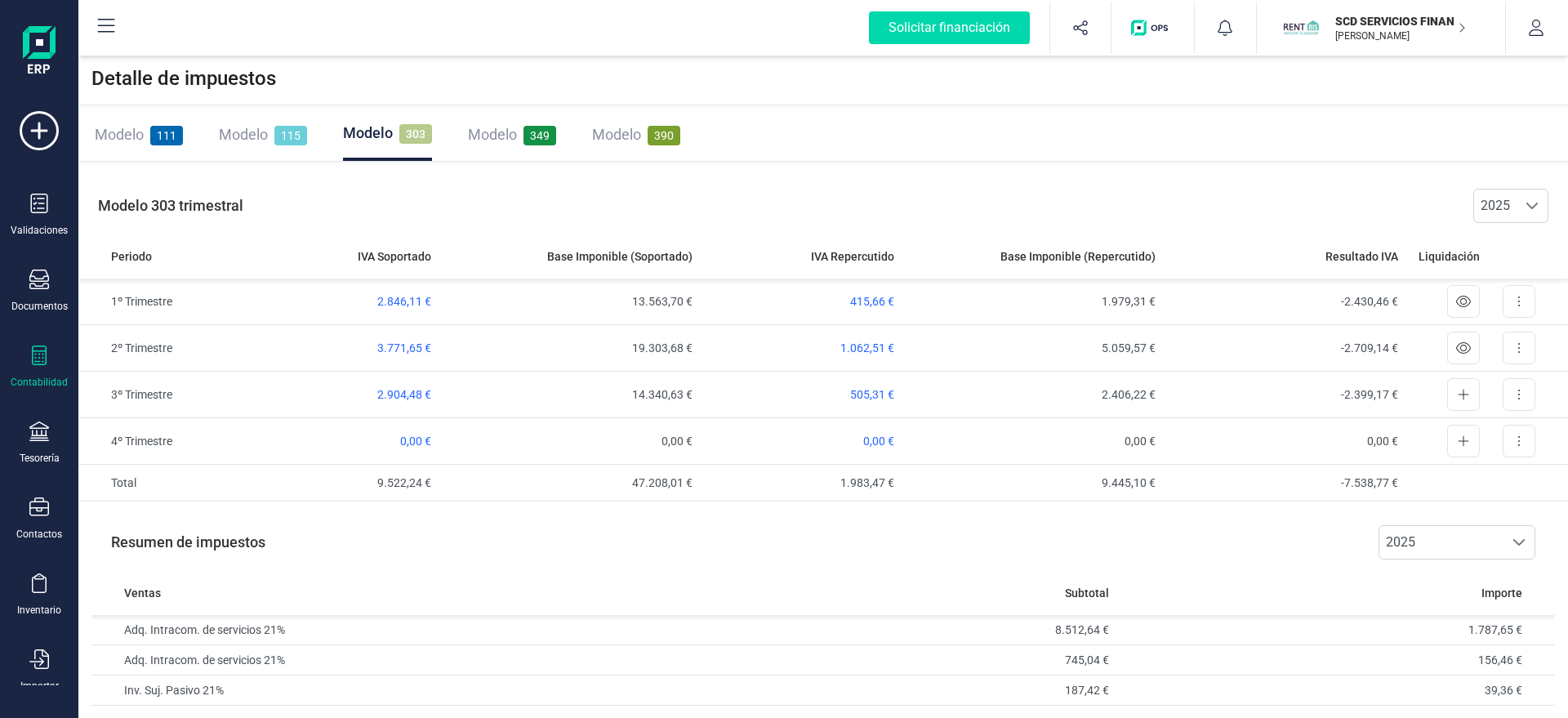
click at [484, 119] on div "Modelo 349" at bounding box center [511, 134] width 88 height 52
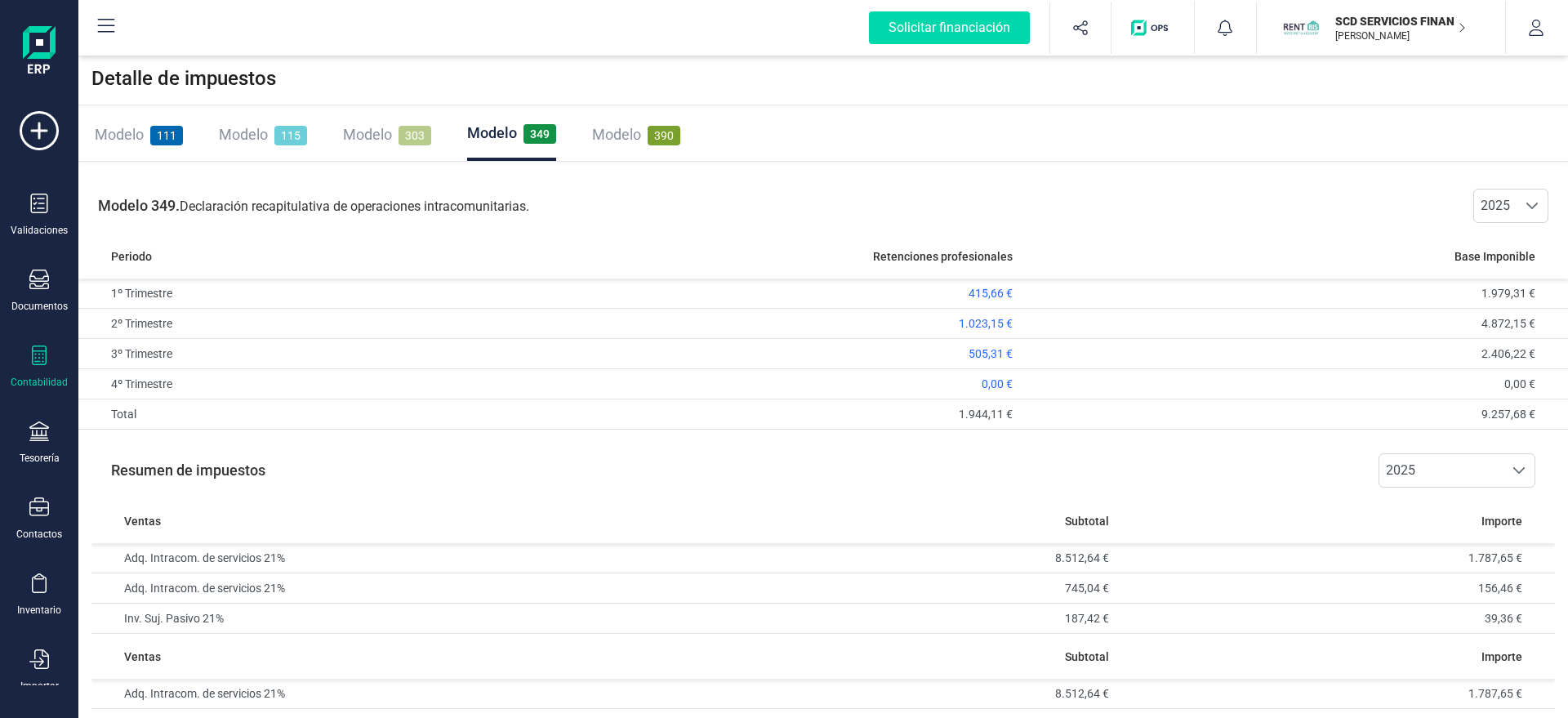
click at [403, 133] on span "303" at bounding box center [415, 135] width 33 height 20
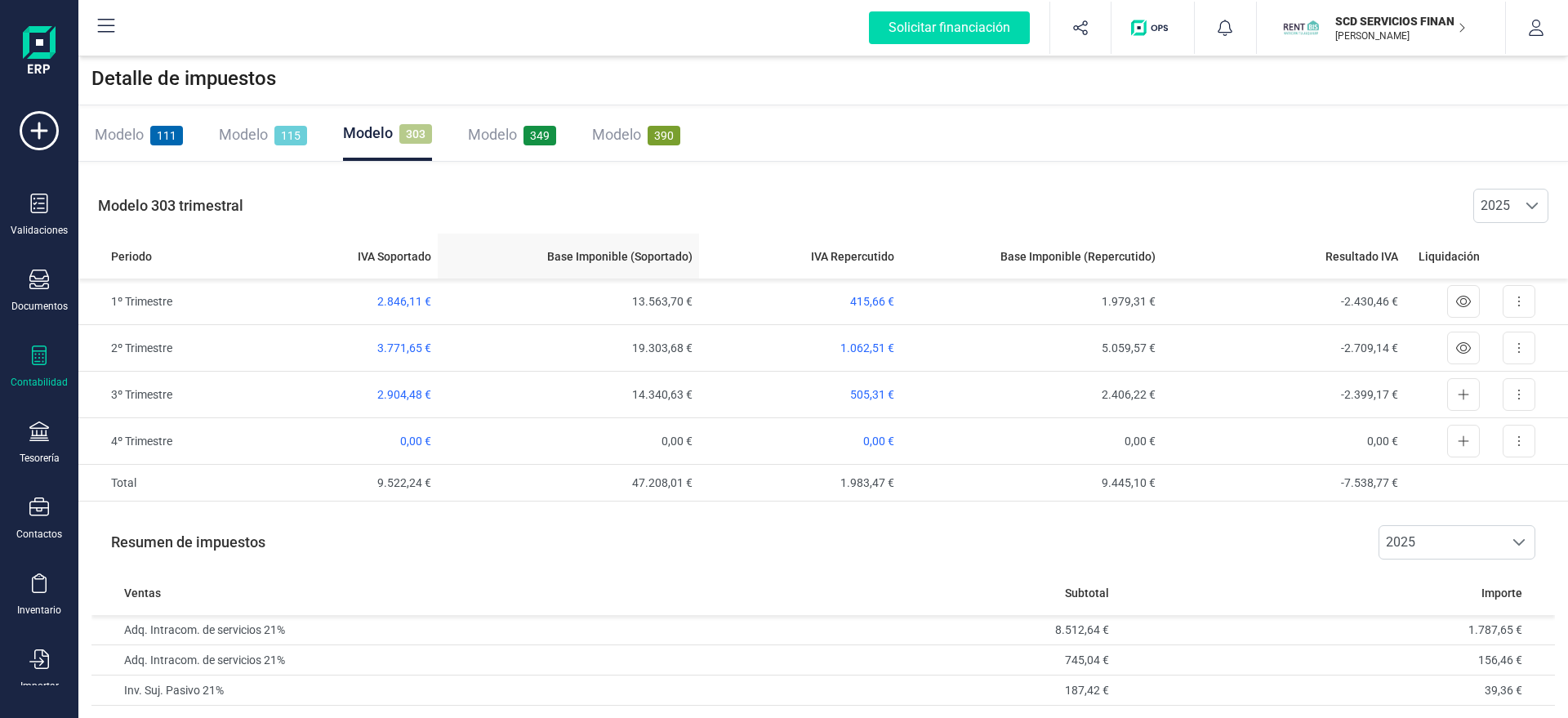
click at [647, 258] on span "Base Imponible (Soportado)" at bounding box center [619, 256] width 145 height 17
click at [773, 163] on div "Detalle de impuestos Modelo 111 Modelo 115 Modelo 303 Modelo 349 Modelo 390 Mod…" at bounding box center [823, 499] width 1489 height 893
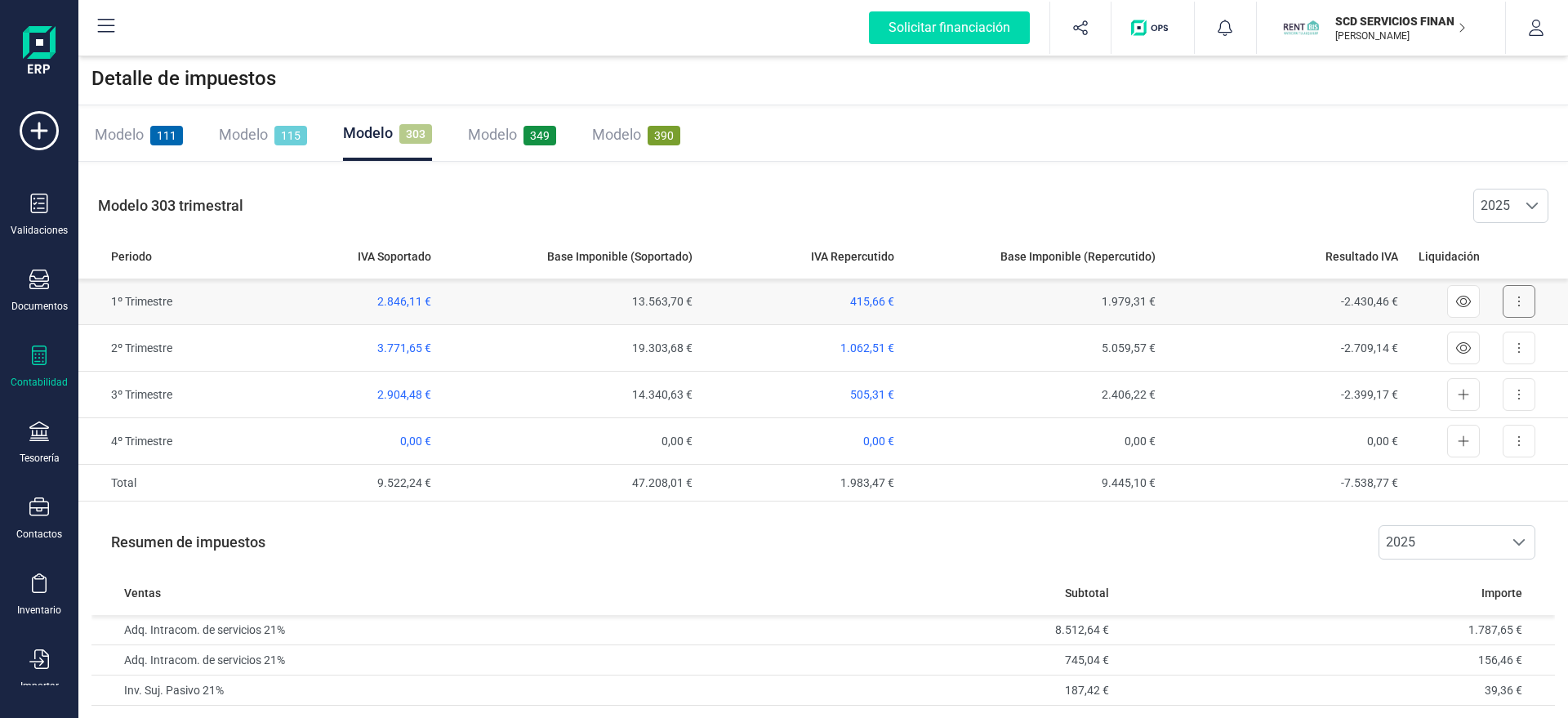
click at [1512, 299] on button at bounding box center [1518, 301] width 33 height 33
click at [1514, 299] on button at bounding box center [1518, 301] width 33 height 33
click at [1251, 152] on div "Modelo 111 Modelo 115 Modelo 303 Modelo 349 Modelo 390" at bounding box center [823, 135] width 1489 height 53
click at [848, 202] on div "Modelo 303 trimestral 2025 2025" at bounding box center [823, 205] width 1489 height 55
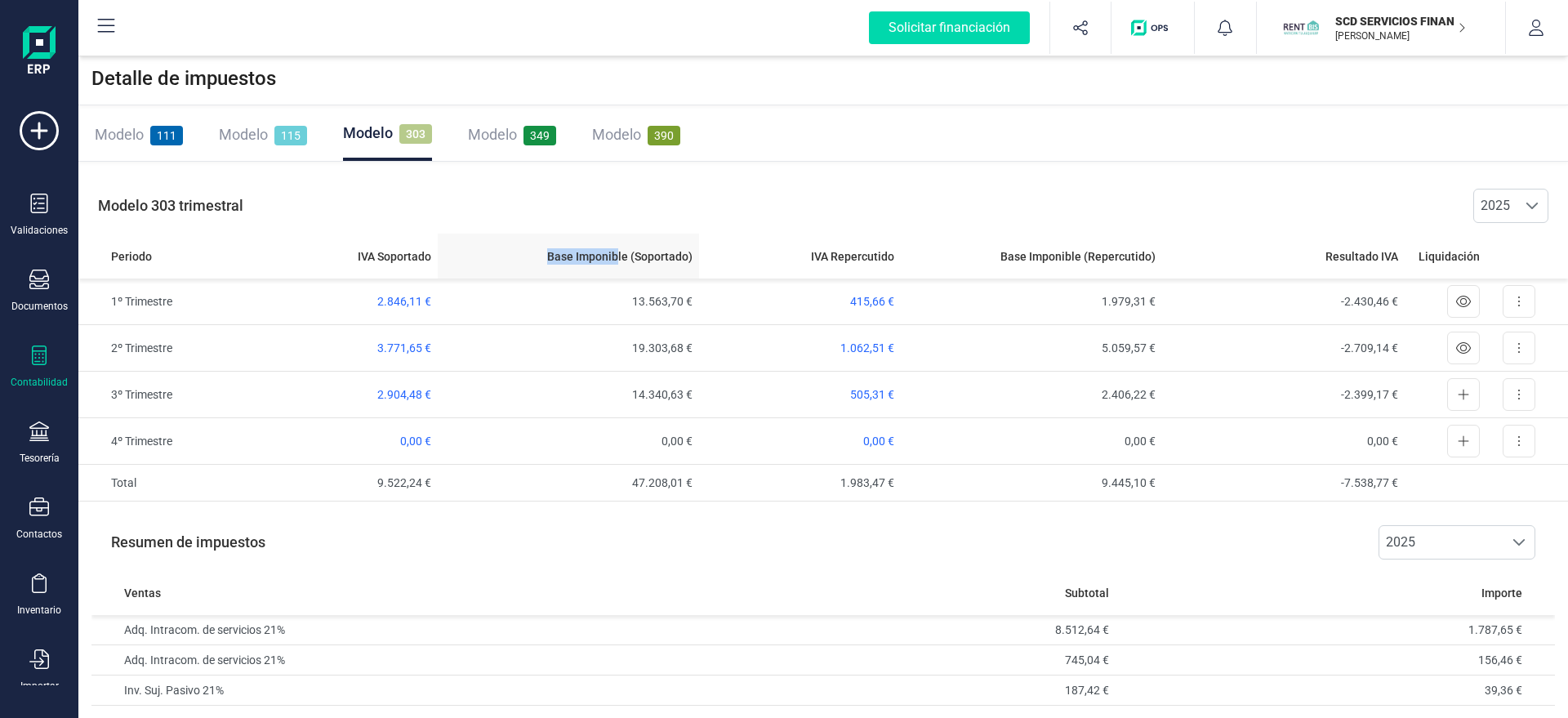
drag, startPoint x: 618, startPoint y: 262, endPoint x: 548, endPoint y: 257, distance: 70.2
click at [548, 257] on div "Base Imponible (Soportado)" at bounding box center [568, 256] width 248 height 17
click at [570, 255] on span "Base Imponible (Soportado)" at bounding box center [619, 256] width 145 height 17
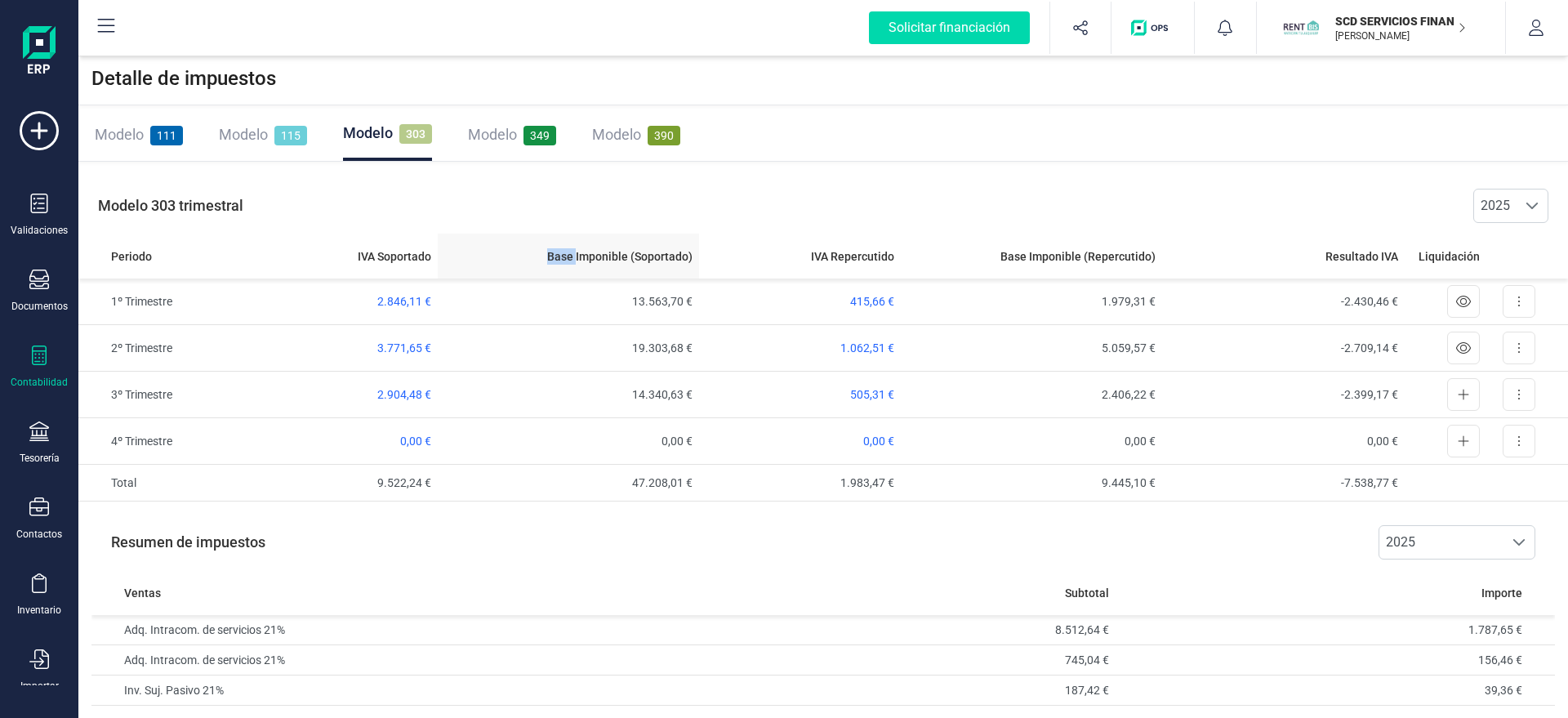
click at [685, 260] on span "Base Imponible (Soportado)" at bounding box center [619, 256] width 145 height 17
click at [530, 120] on div "Modelo 349" at bounding box center [511, 134] width 88 height 52
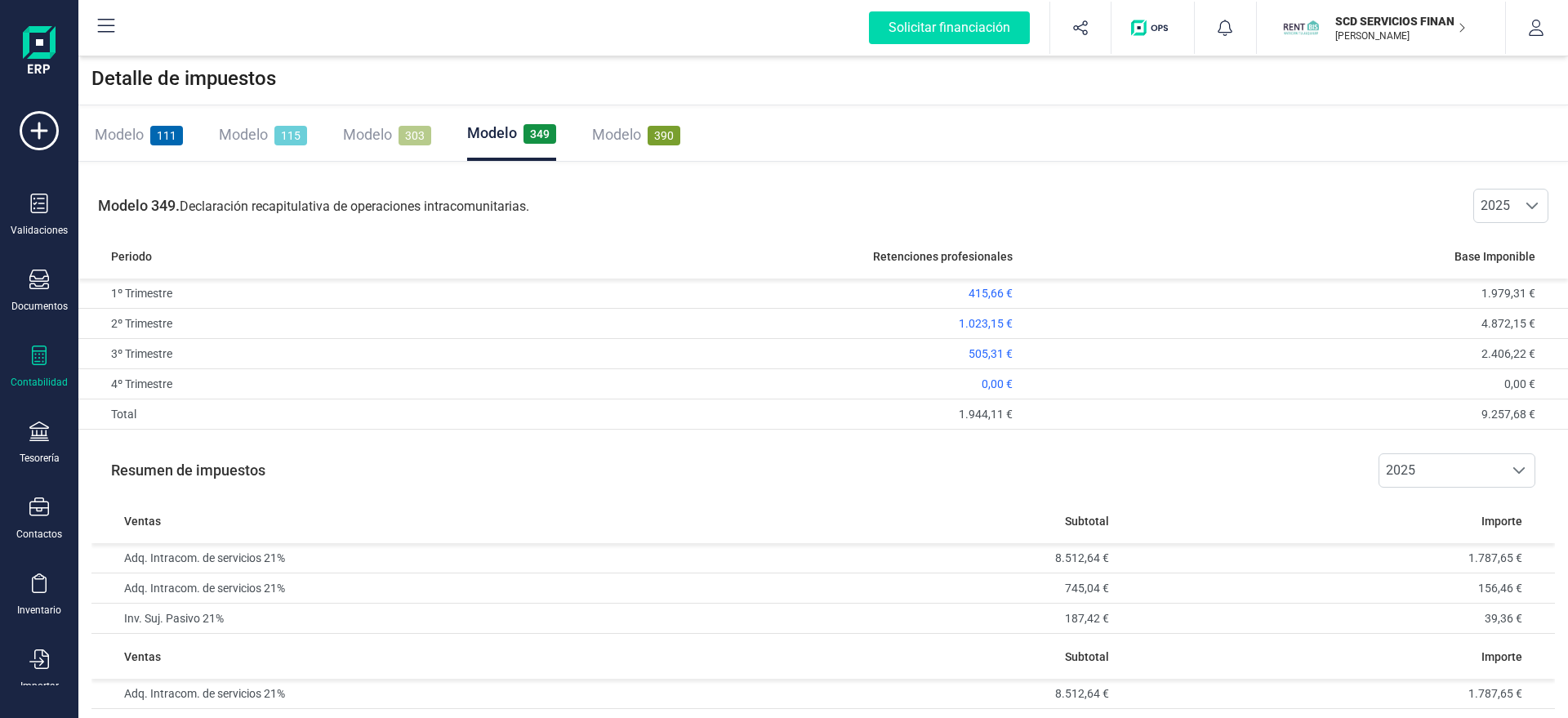
click at [992, 189] on div "Modelo 349. Declaración recapitulativa de operaciones intracomunitarias. 2025 2…" at bounding box center [823, 205] width 1489 height 55
click at [634, 139] on span "Modelo" at bounding box center [616, 133] width 49 height 17
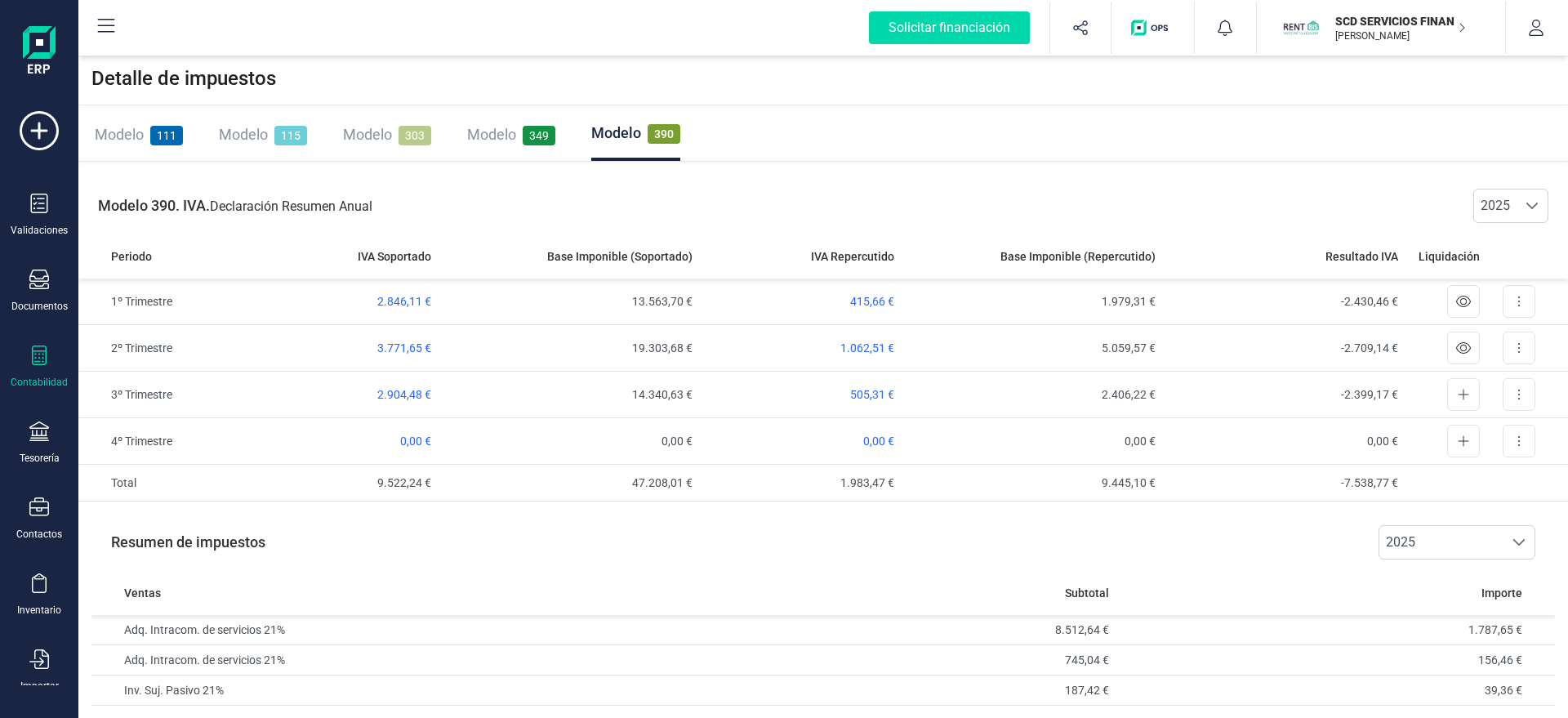
click at [950, 160] on div "Modelo 111 Modelo 115 Modelo 303 Modelo 349 Modelo 390" at bounding box center [823, 135] width 1489 height 53
click at [639, 139] on span "Modelo" at bounding box center [616, 132] width 49 height 17
click at [345, 132] on span "Modelo" at bounding box center [367, 133] width 49 height 17
click at [643, 133] on div "Modelo 390" at bounding box center [635, 134] width 88 height 23
click at [821, 132] on div "Modelo 111 Modelo 115 Modelo 303 Modelo 349 Modelo 390" at bounding box center [823, 135] width 1489 height 53
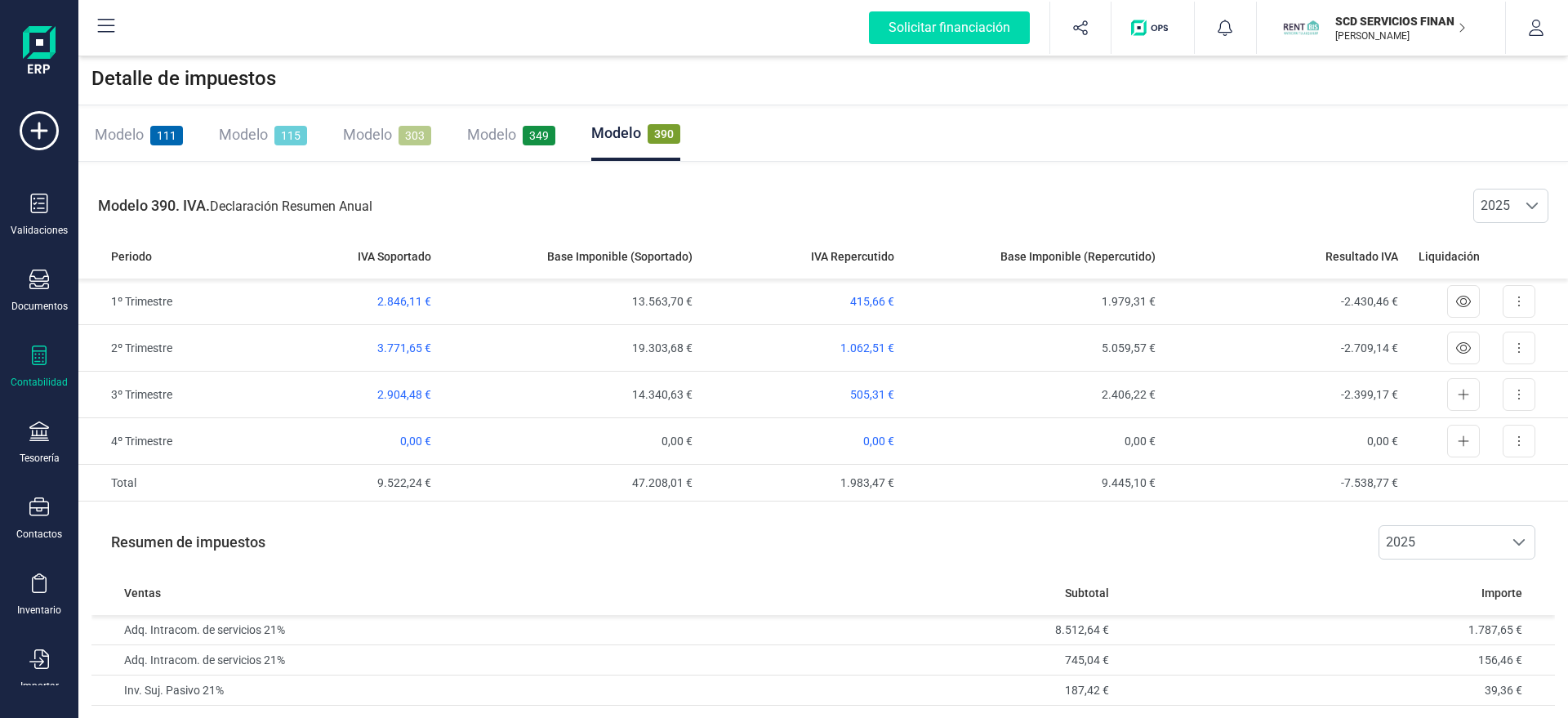
click at [382, 134] on span "Modelo" at bounding box center [367, 133] width 49 height 17
click at [644, 139] on div "Modelo 390" at bounding box center [635, 134] width 88 height 23
click at [823, 150] on div "Modelo 111 Modelo 115 Modelo 303 Modelo 349 Modelo 390" at bounding box center [823, 135] width 1489 height 53
click at [393, 134] on div "Modelo 303" at bounding box center [386, 134] width 88 height 23
click at [630, 129] on span "Modelo" at bounding box center [616, 133] width 49 height 17
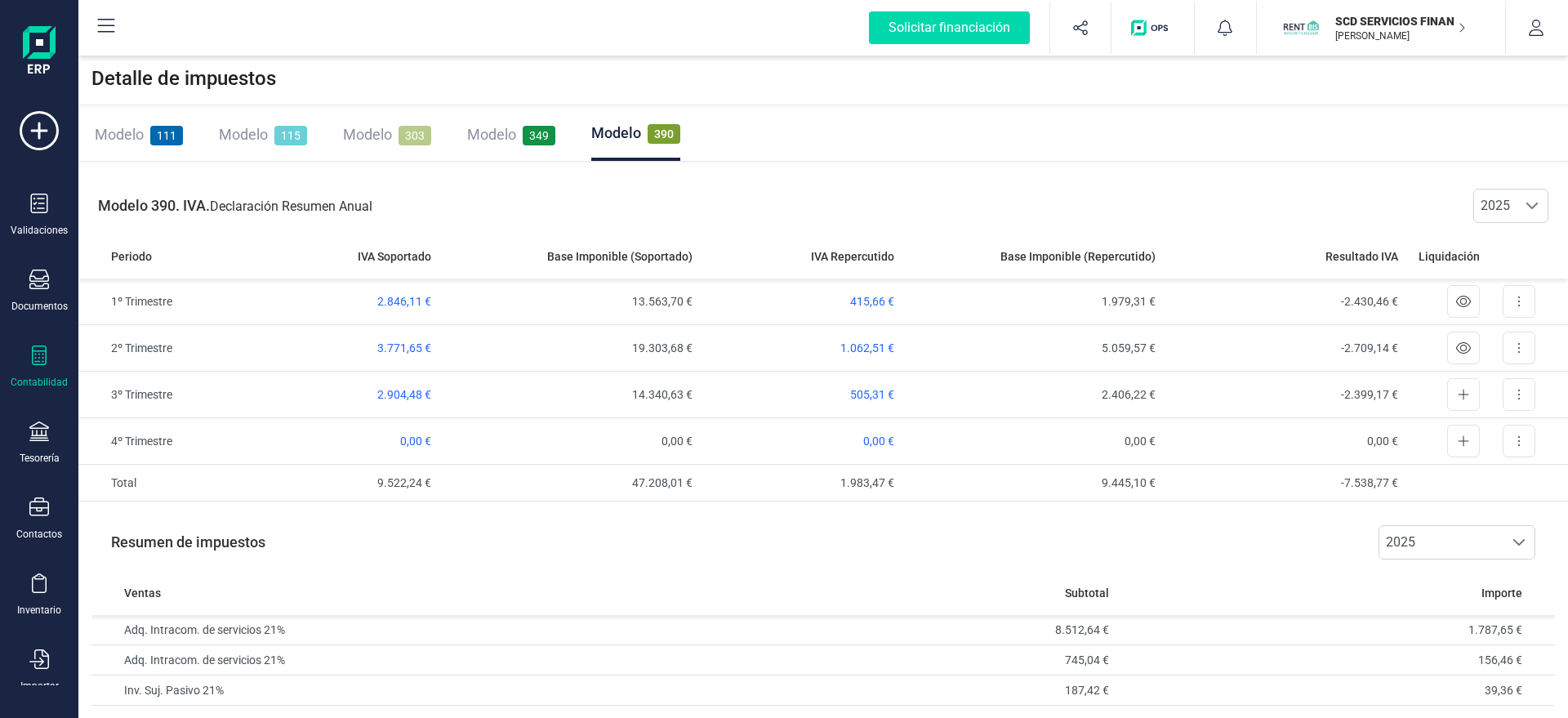
click at [894, 182] on div "Modelo 390. IVA. Declaración Resumen Anual 2025 2025" at bounding box center [823, 205] width 1489 height 55
click at [977, 126] on div "Modelo 111 Modelo 115 Modelo 303 Modelo 349 Modelo 390" at bounding box center [823, 135] width 1489 height 53
drag, startPoint x: 945, startPoint y: 187, endPoint x: 951, endPoint y: 163, distance: 24.7
click at [950, 170] on div "Modelo 390. IVA. Declaración Resumen Anual 2025 2025 Periodo IVA Soportado Base…" at bounding box center [823, 340] width 1489 height 350
click at [957, 137] on div "Modelo 111 Modelo 115 Modelo 303 Modelo 349 Modelo 390" at bounding box center [823, 135] width 1489 height 53
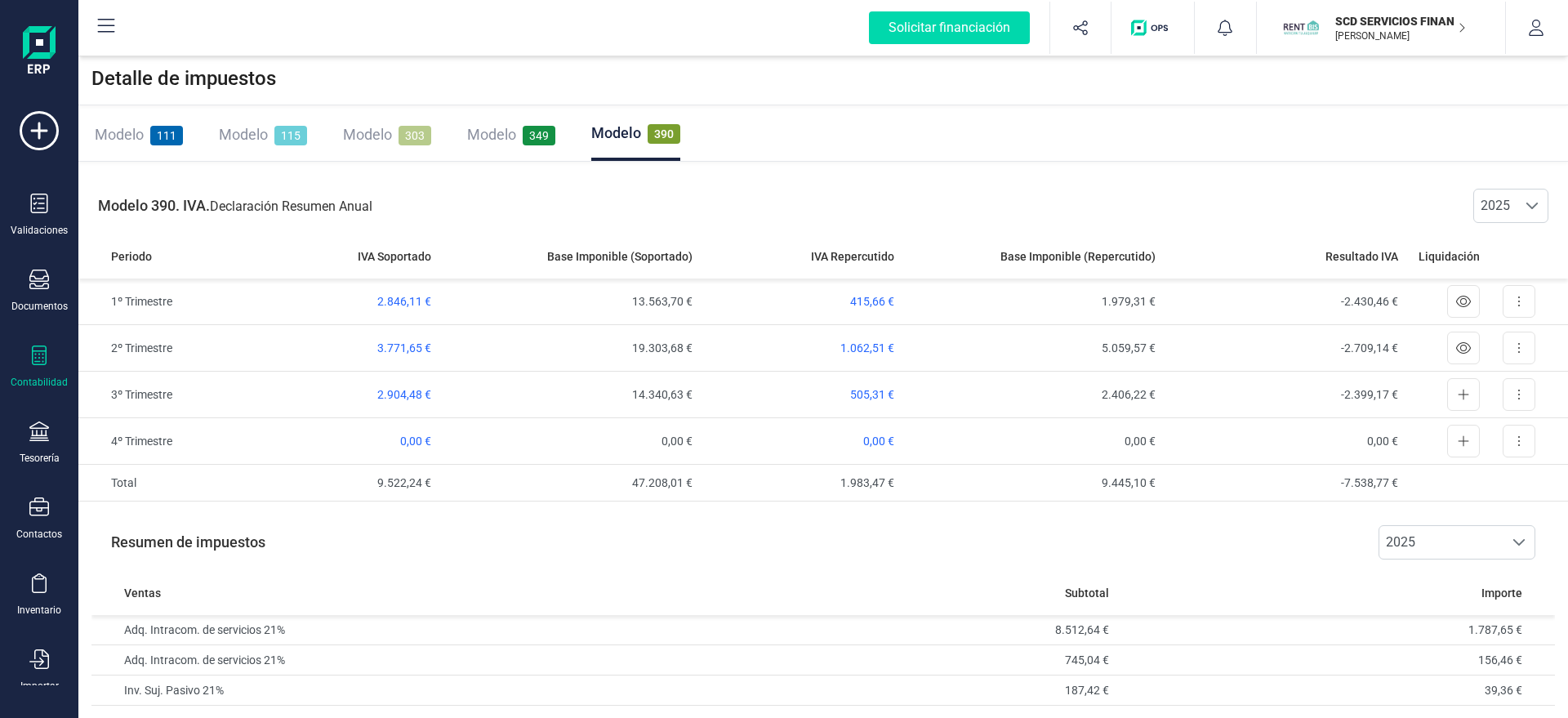
click at [952, 195] on div "Modelo 390. IVA. Declaración Resumen Anual 2025 2025" at bounding box center [823, 205] width 1489 height 55
click at [628, 68] on div "Detalle de impuestos" at bounding box center [823, 79] width 1489 height 53
click at [1528, 31] on icon "button" at bounding box center [1535, 28] width 17 height 17
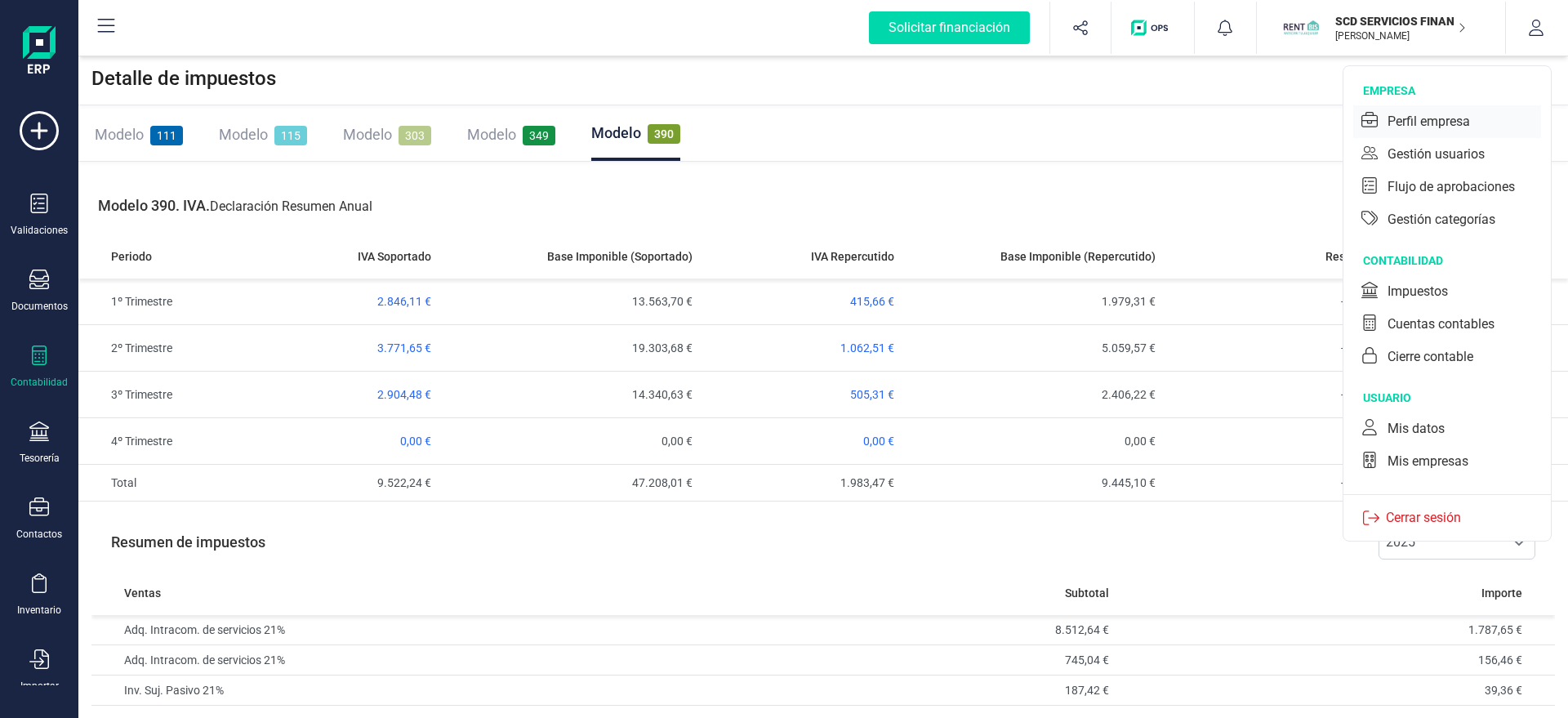
click at [1459, 119] on div "Perfil empresa" at bounding box center [1429, 121] width 83 height 20
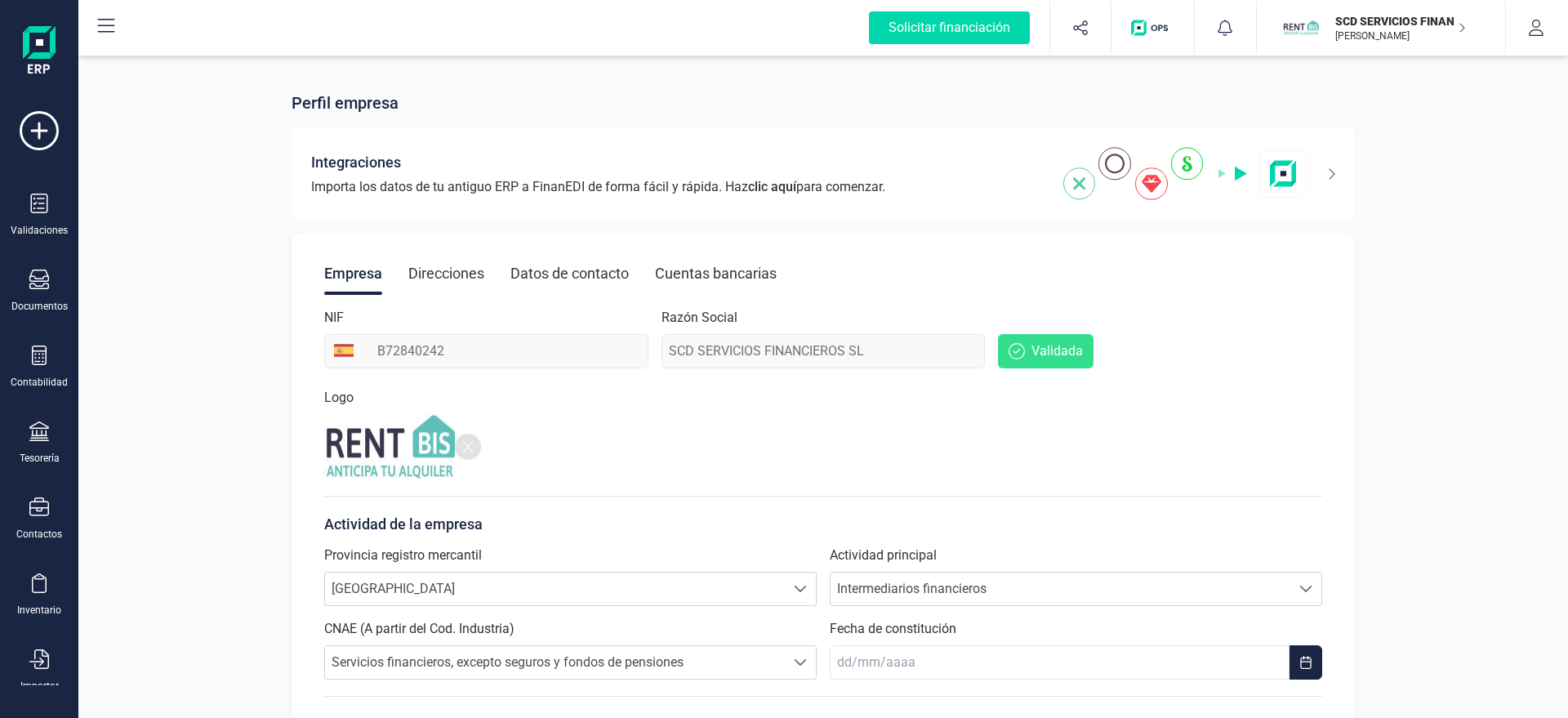
scroll to position [134, 0]
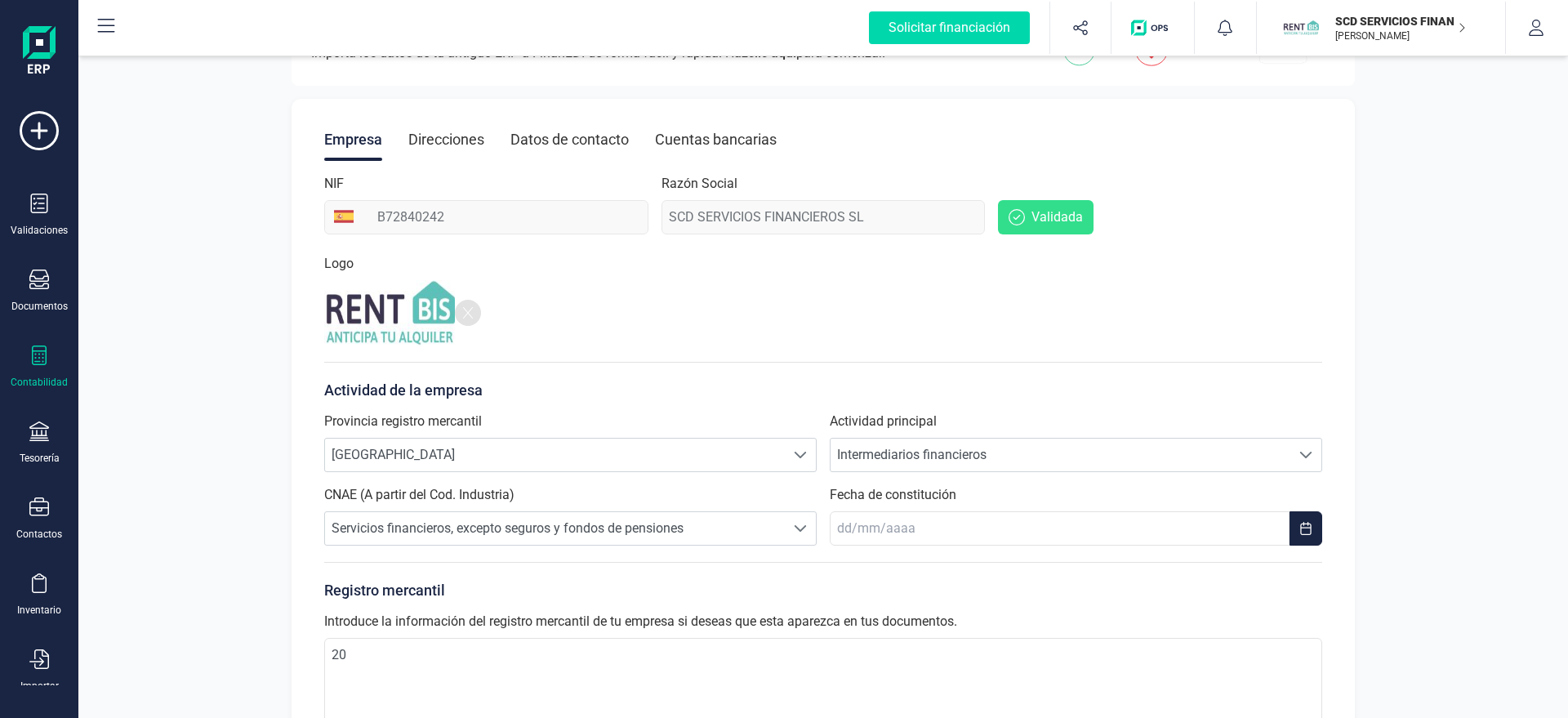
click at [43, 351] on icon at bounding box center [39, 356] width 20 height 20
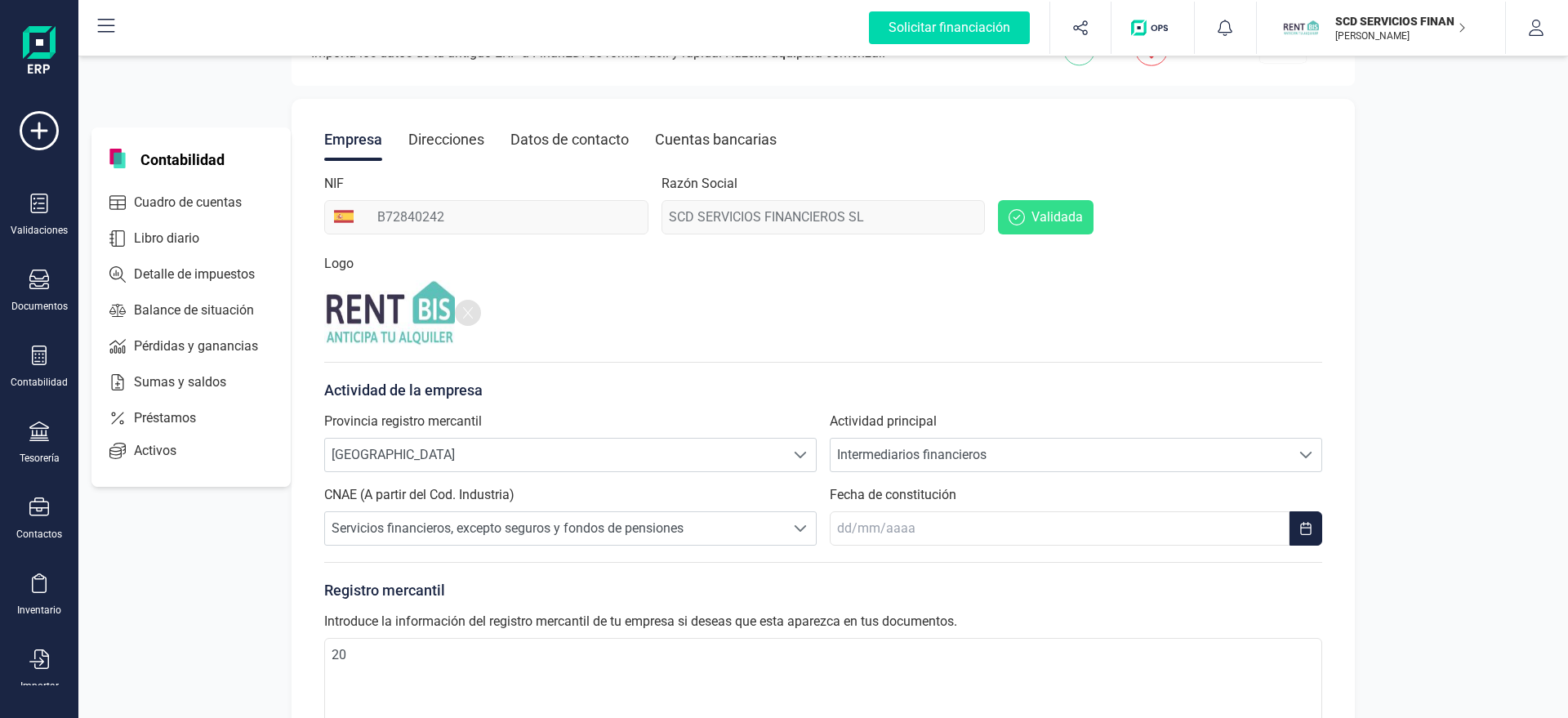
click at [149, 590] on div "Perfil empresa Integraciones Importa los datos de tu antiguo ERP a FinanEDI de …" at bounding box center [823, 381] width 1489 height 926
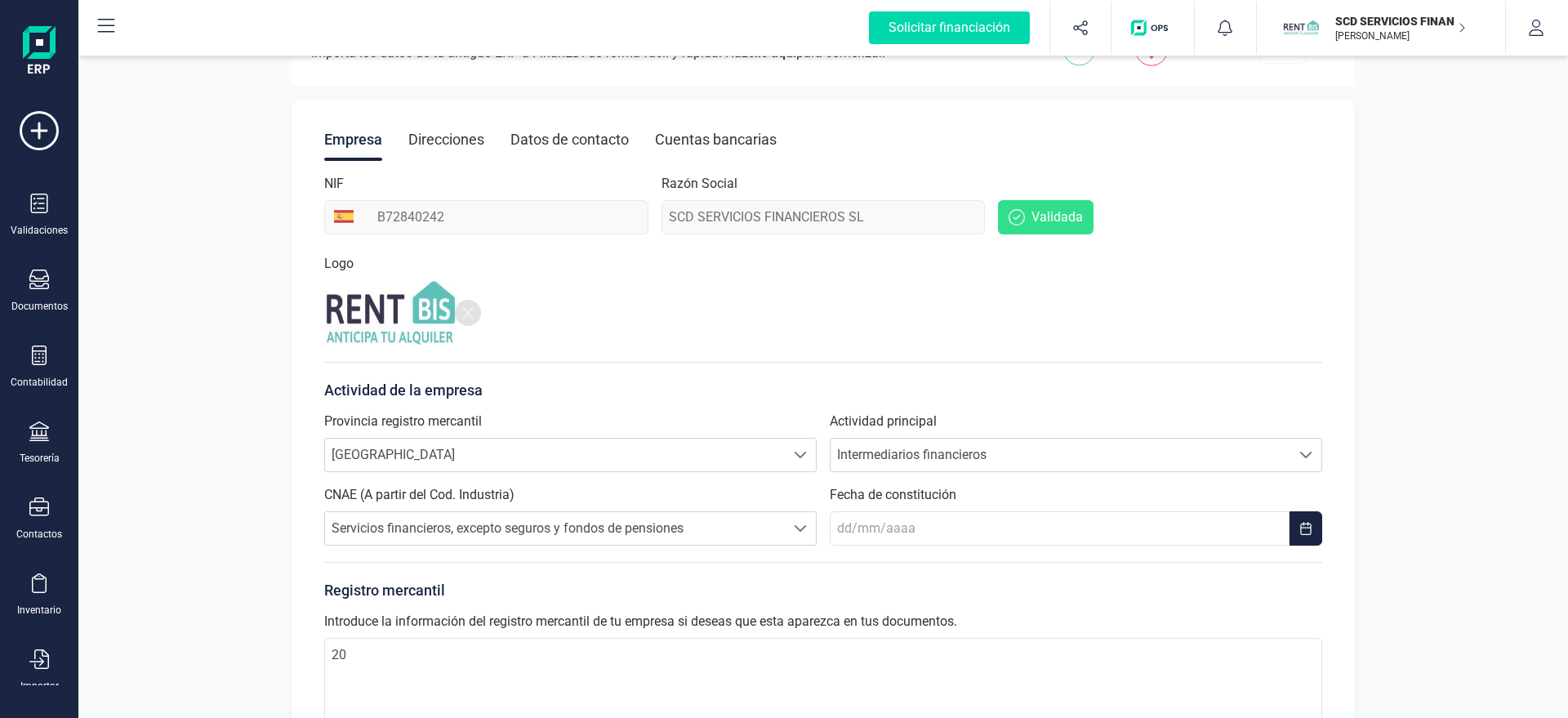
click at [1538, 382] on div "Perfil empresa Integraciones Importa los datos de tu antiguo ERP a FinanEDI de …" at bounding box center [823, 381] width 1489 height 926
click at [44, 422] on icon at bounding box center [39, 432] width 20 height 20
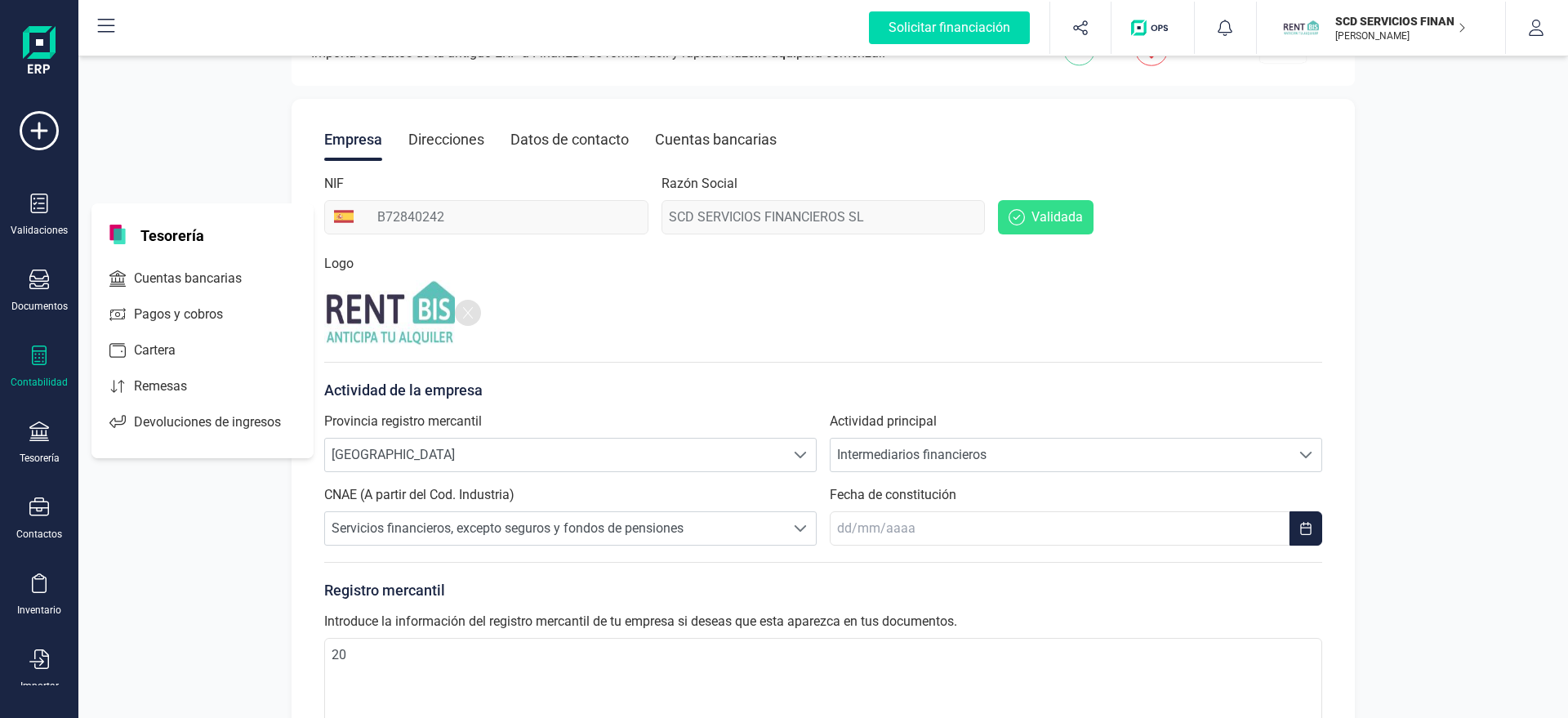
click at [41, 366] on div at bounding box center [39, 358] width 20 height 24
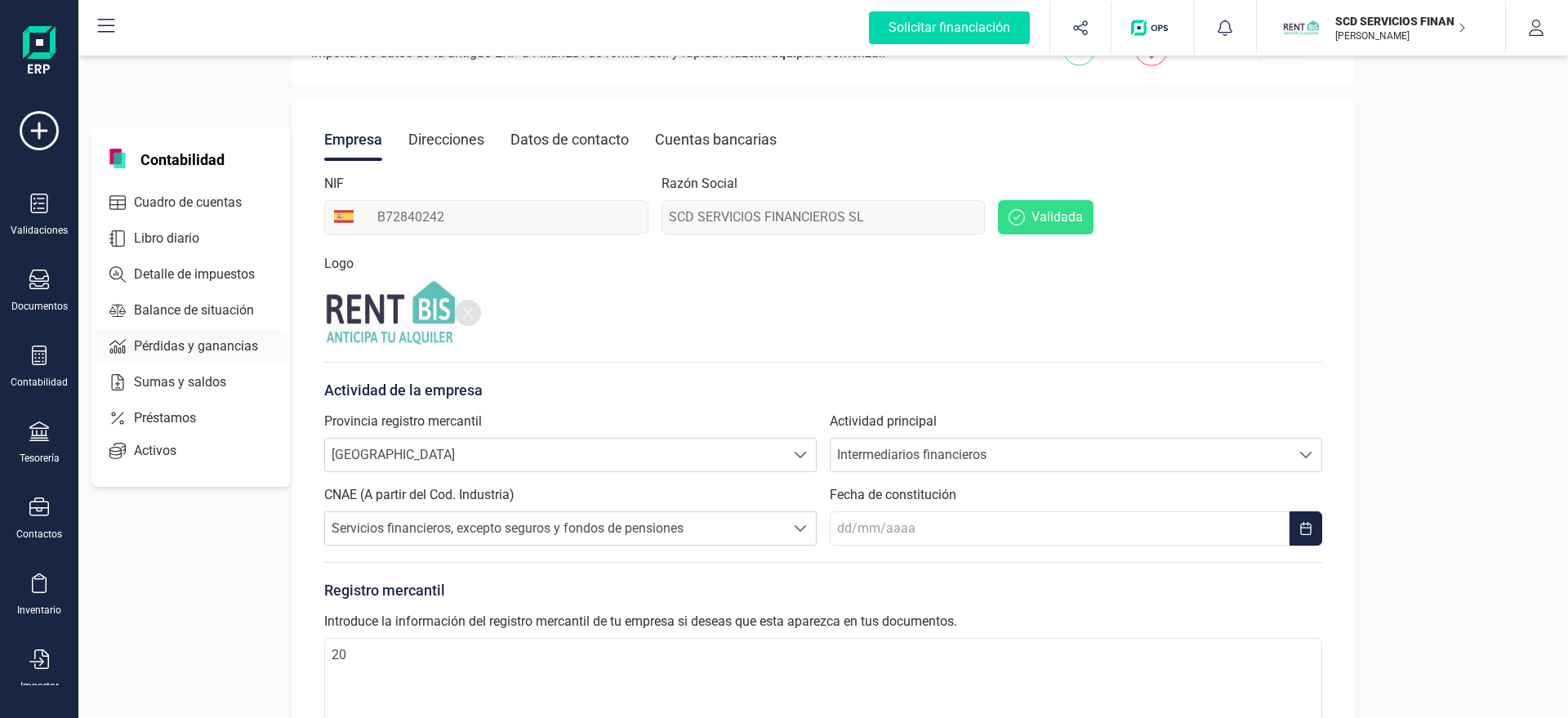
click at [164, 339] on span "Pérdidas y ganancias" at bounding box center [207, 347] width 160 height 20
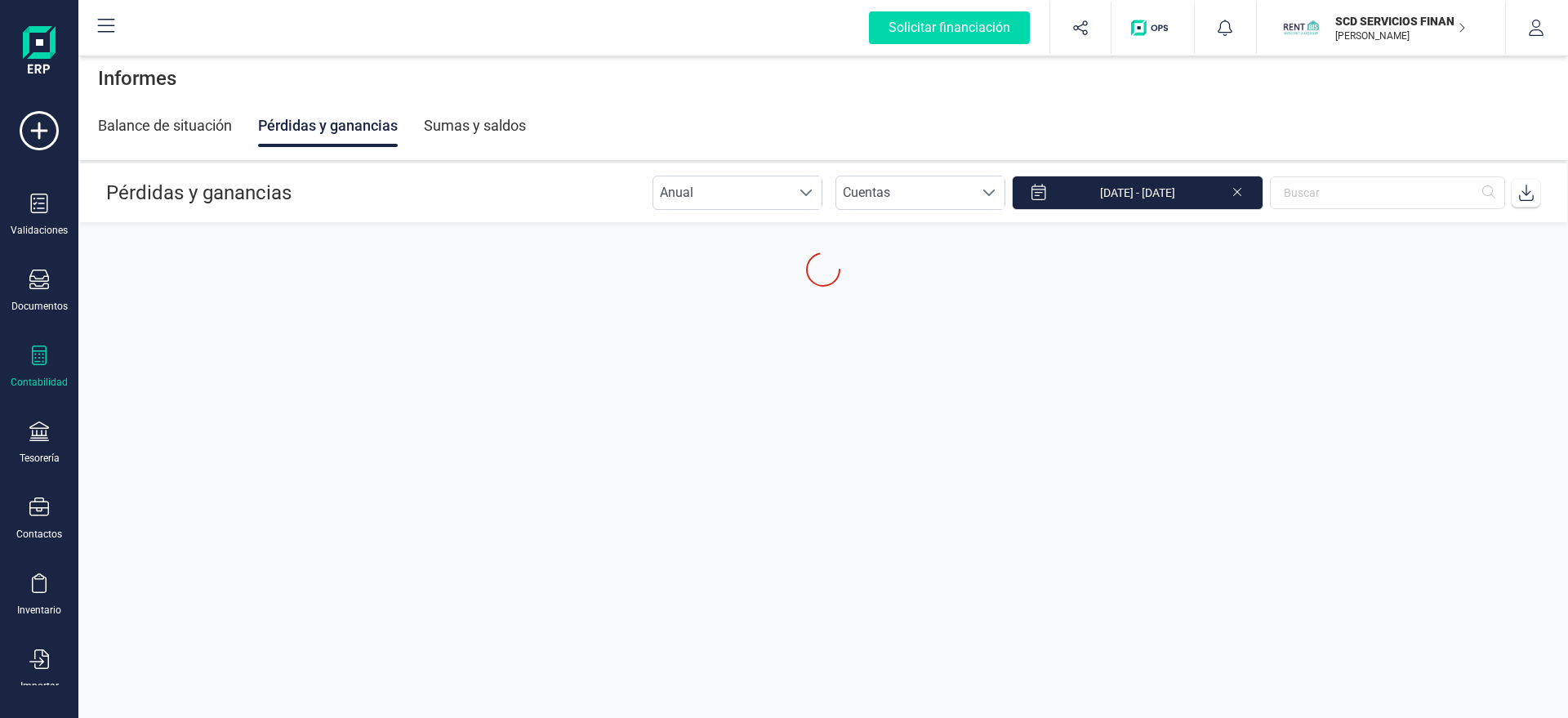
click at [736, 129] on div "Balance de situación Pérdidas y ganancias Sumas y saldos" at bounding box center [823, 125] width 1450 height 42
click at [1559, 27] on div "Solicitar financiación Importaciones completadas 0 / 0 SCD SERVICIOS FINANCIERO…" at bounding box center [823, 28] width 1489 height 56
click at [1529, 44] on button "button" at bounding box center [1536, 28] width 61 height 52
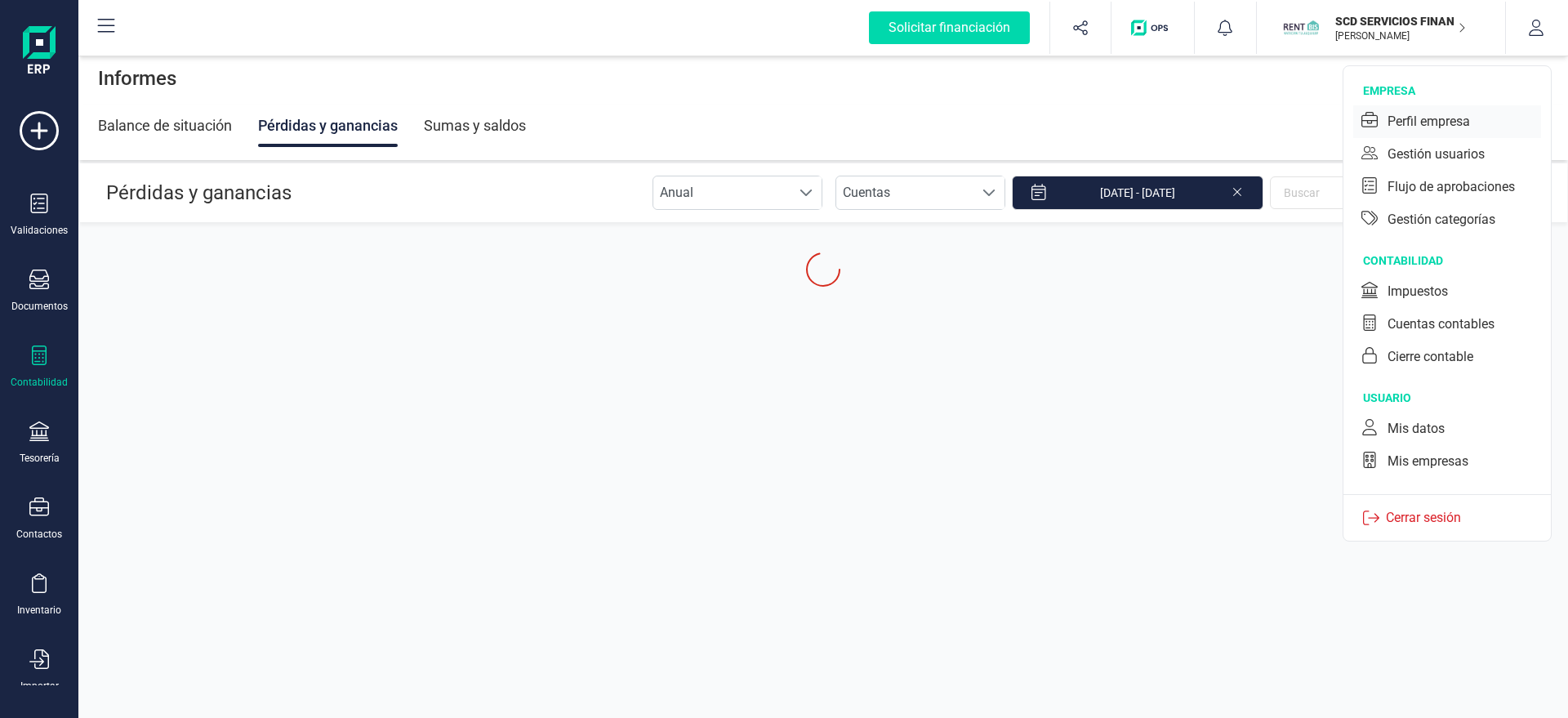
click at [1441, 116] on div "Perfil empresa" at bounding box center [1429, 121] width 83 height 20
